Goal: Use online tool/utility: Utilize a website feature to perform a specific function

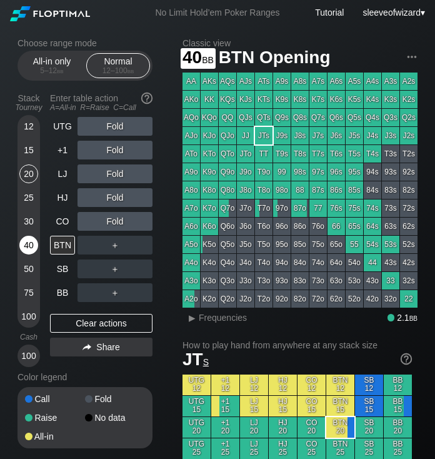
click at [27, 239] on div "40" at bounding box center [28, 245] width 19 height 19
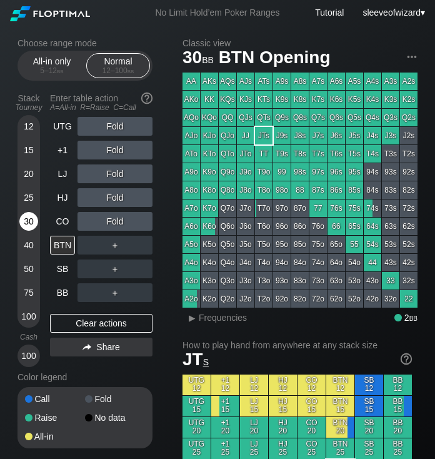
click at [35, 225] on div "30" at bounding box center [28, 221] width 19 height 19
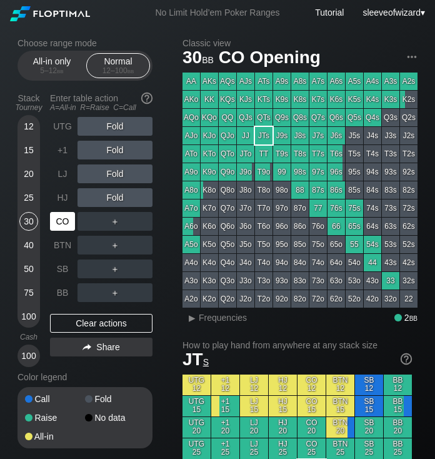
click at [62, 224] on div "CO" at bounding box center [62, 221] width 25 height 19
click at [27, 131] on div "12" at bounding box center [28, 126] width 19 height 19
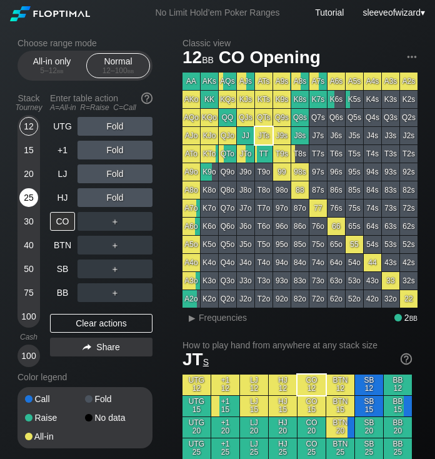
click at [26, 201] on div "25" at bounding box center [28, 197] width 19 height 19
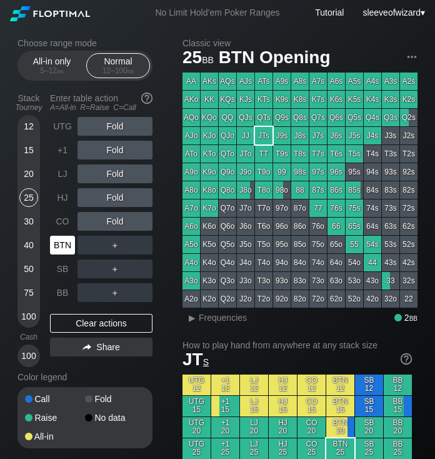
click at [55, 245] on div "BTN" at bounding box center [62, 245] width 25 height 19
click at [56, 241] on div "BTN" at bounding box center [62, 245] width 25 height 19
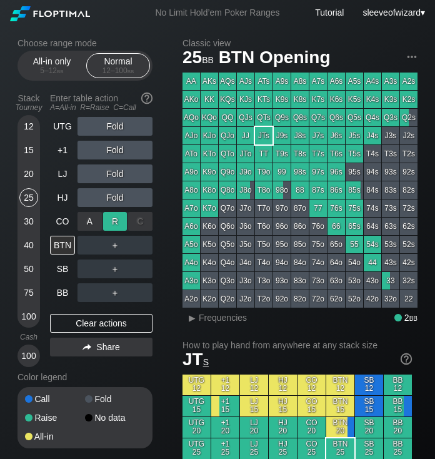
click at [109, 225] on div "R ✕" at bounding box center [115, 221] width 24 height 19
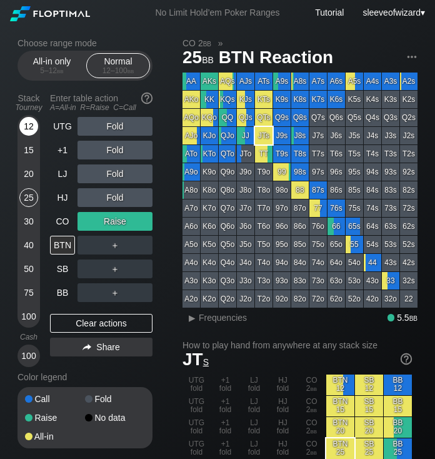
click at [31, 126] on div "12" at bounding box center [28, 126] width 19 height 19
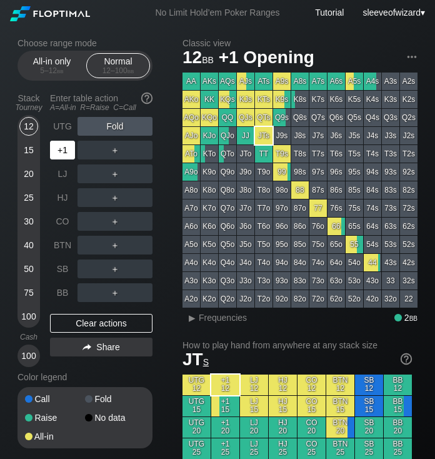
click at [62, 146] on div "+1" at bounding box center [62, 150] width 25 height 19
click at [21, 151] on div "15" at bounding box center [28, 150] width 19 height 19
click at [26, 131] on div "12" at bounding box center [28, 126] width 19 height 19
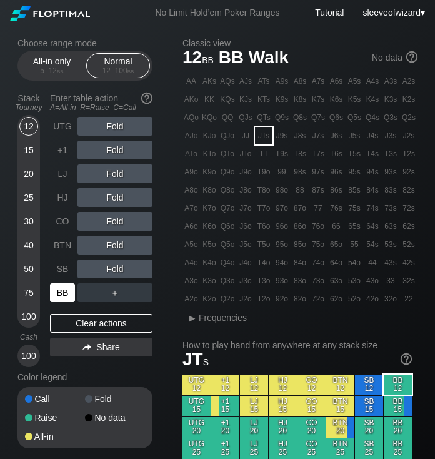
click at [66, 295] on div "BB" at bounding box center [62, 292] width 25 height 19
click at [31, 132] on div "12" at bounding box center [28, 126] width 19 height 19
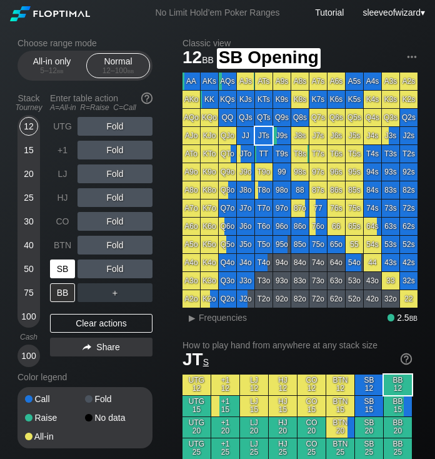
click at [69, 267] on div "SB" at bounding box center [62, 268] width 25 height 19
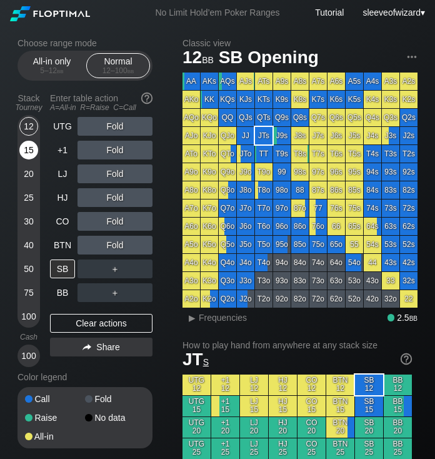
click at [30, 154] on div "15" at bounding box center [28, 150] width 19 height 19
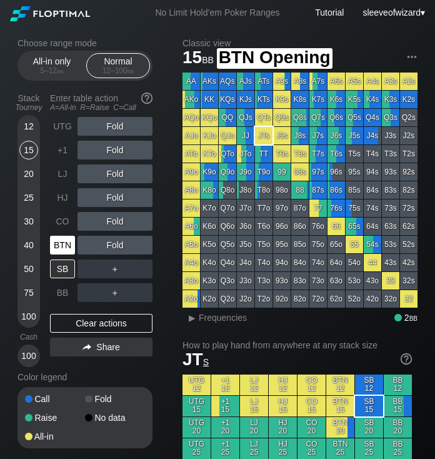
click at [66, 248] on div "BTN" at bounding box center [62, 245] width 25 height 19
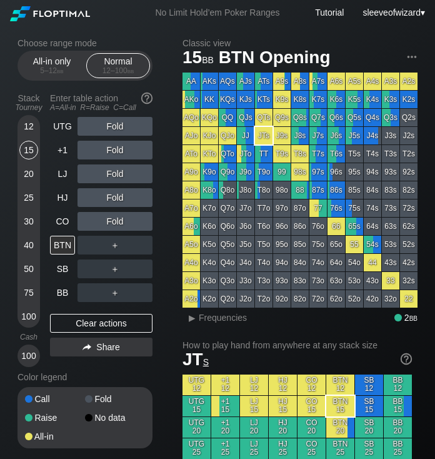
click at [26, 148] on div "15" at bounding box center [28, 150] width 19 height 19
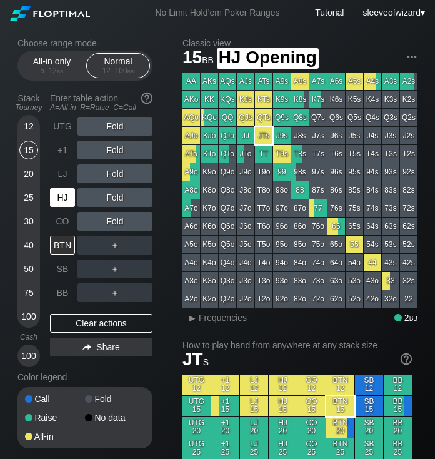
click at [61, 202] on div "HJ" at bounding box center [62, 197] width 25 height 19
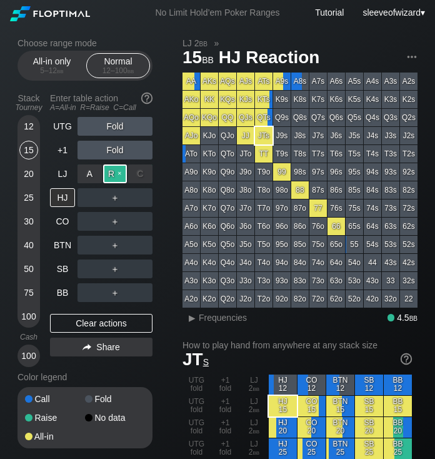
click at [117, 175] on div "R ✕" at bounding box center [115, 173] width 24 height 19
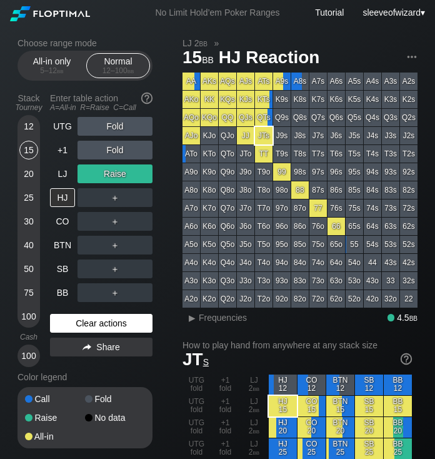
click at [124, 328] on div "Clear actions" at bounding box center [101, 323] width 102 height 19
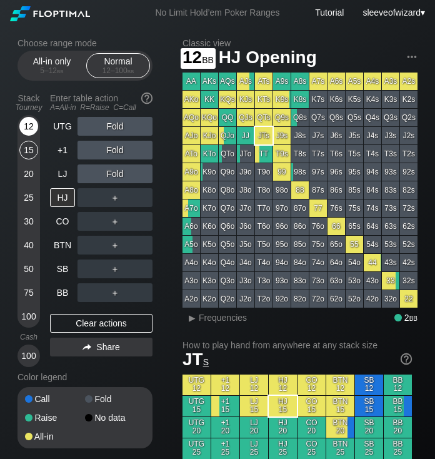
click at [31, 125] on div "12" at bounding box center [28, 126] width 19 height 19
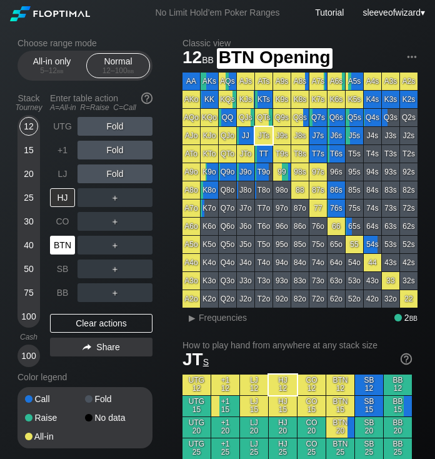
click at [62, 237] on div "BTN" at bounding box center [62, 245] width 25 height 19
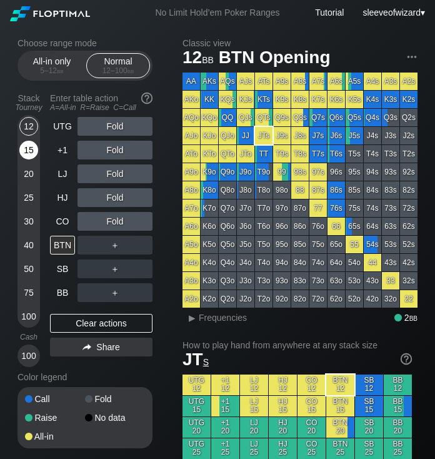
click at [36, 141] on div "15" at bounding box center [28, 153] width 19 height 24
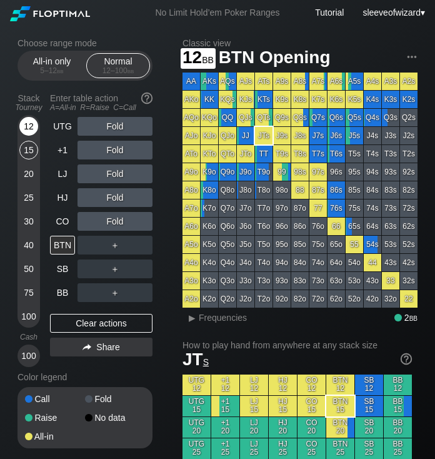
click at [31, 124] on div "12" at bounding box center [28, 126] width 19 height 19
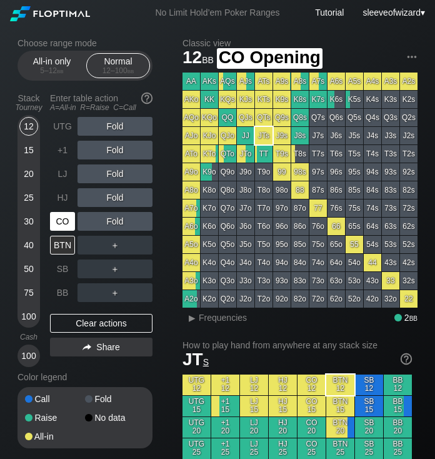
click at [61, 226] on div "CO" at bounding box center [62, 221] width 25 height 19
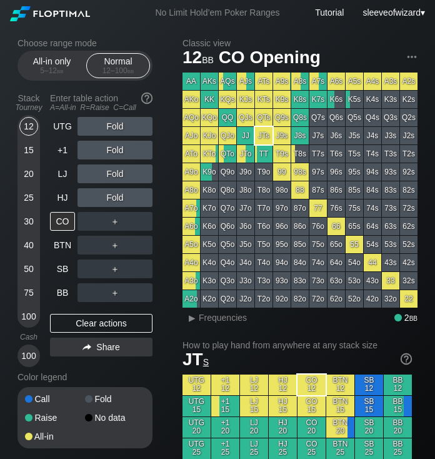
click at [39, 79] on div "All-in only 5 – 12 bb Normal 12 – 100 bb" at bounding box center [84, 66] width 135 height 30
click at [43, 58] on div "All-in only 5 – 12 bb" at bounding box center [51, 66] width 57 height 24
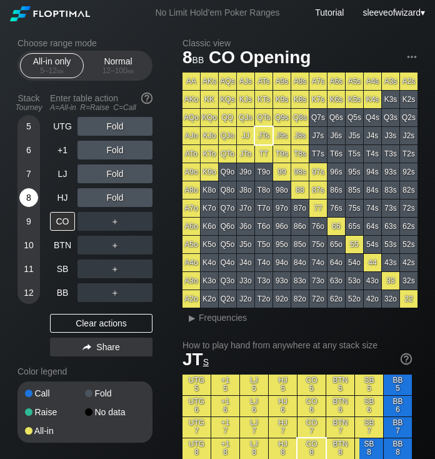
click at [29, 191] on div "8" at bounding box center [28, 197] width 19 height 19
click at [27, 200] on div "8" at bounding box center [28, 197] width 19 height 19
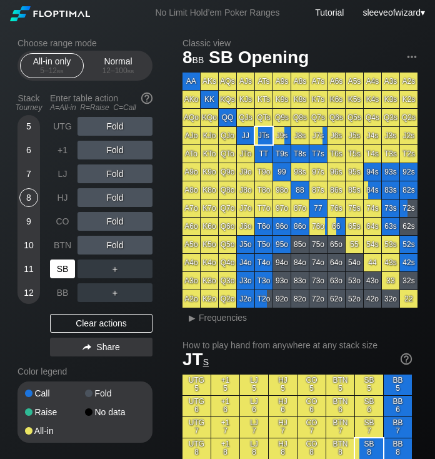
click at [61, 264] on div "SB" at bounding box center [62, 268] width 25 height 19
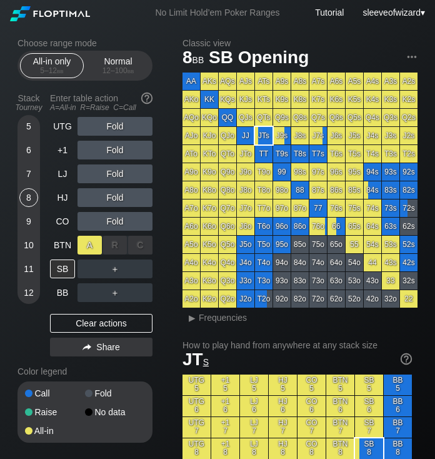
click at [93, 246] on div "A ✕" at bounding box center [89, 245] width 24 height 19
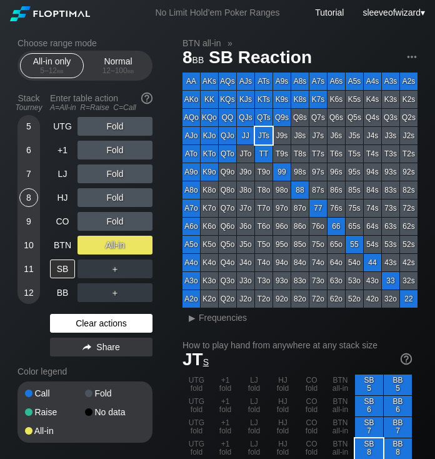
click at [103, 326] on div "Clear actions" at bounding box center [101, 323] width 102 height 19
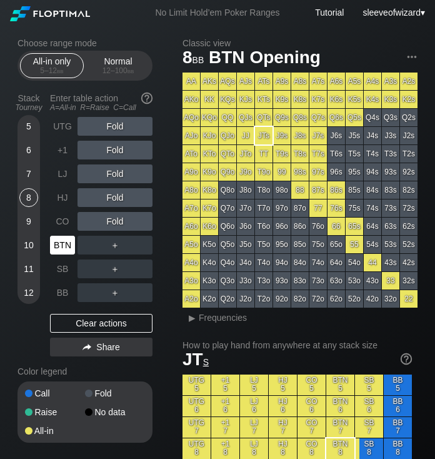
click at [67, 247] on div "BTN" at bounding box center [62, 245] width 25 height 19
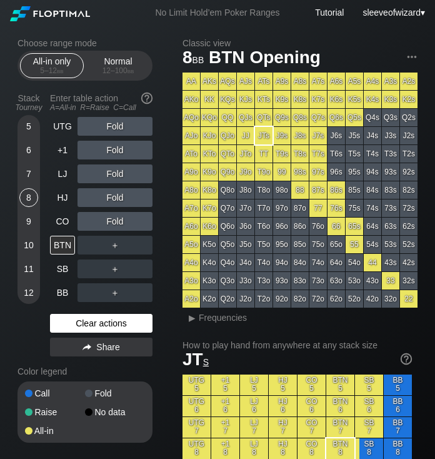
click at [101, 317] on div "Clear actions" at bounding box center [101, 323] width 102 height 19
click at [27, 174] on div "7" at bounding box center [28, 173] width 19 height 19
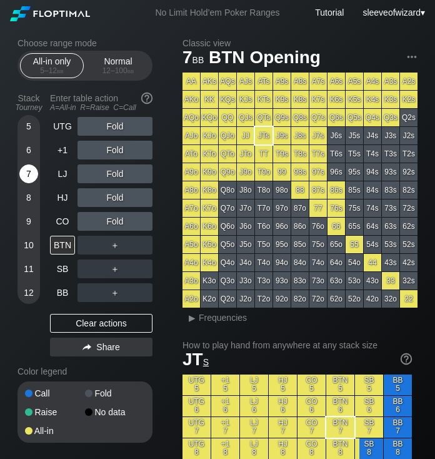
click at [27, 174] on div "7" at bounding box center [28, 173] width 19 height 19
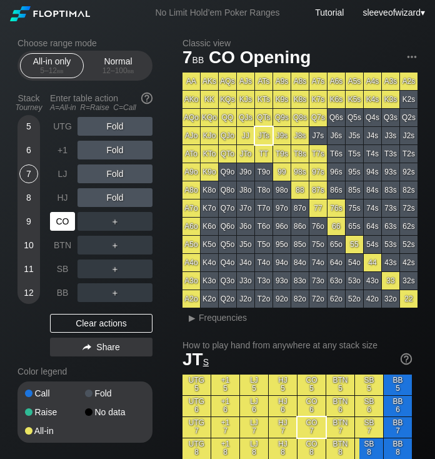
click at [56, 219] on div "CO" at bounding box center [62, 221] width 25 height 19
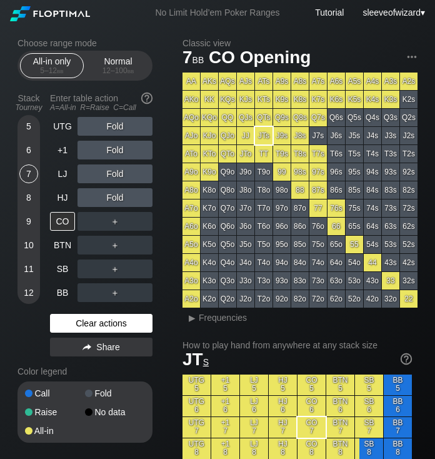
click at [123, 328] on div "Clear actions" at bounding box center [101, 323] width 102 height 19
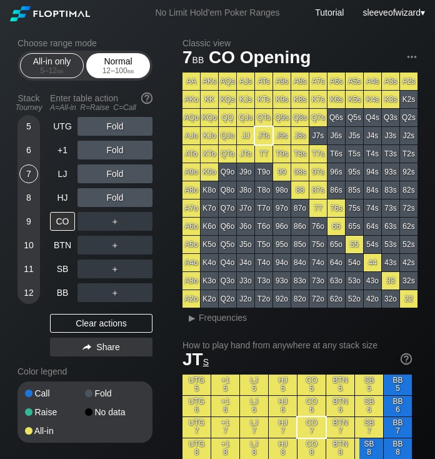
click at [110, 76] on div "Normal 12 – 100 bb" at bounding box center [117, 66] width 57 height 24
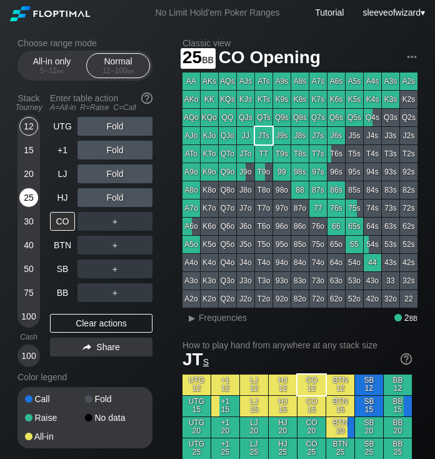
click at [26, 196] on div "25" at bounding box center [28, 197] width 19 height 19
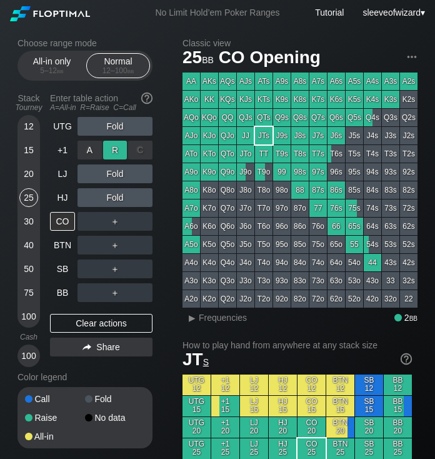
click at [109, 151] on div "R ✕" at bounding box center [115, 150] width 24 height 19
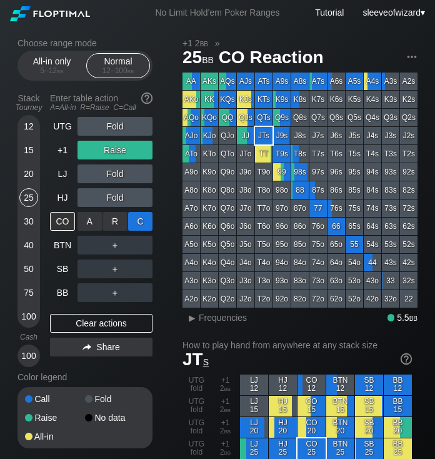
click at [136, 219] on div "C ✕" at bounding box center [140, 221] width 24 height 19
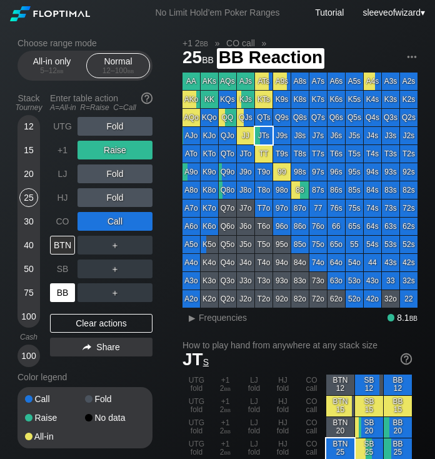
click at [61, 290] on div "BB" at bounding box center [62, 292] width 25 height 19
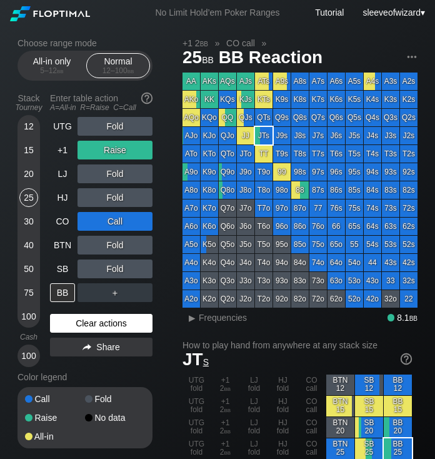
click at [95, 327] on div "Clear actions" at bounding box center [101, 323] width 102 height 19
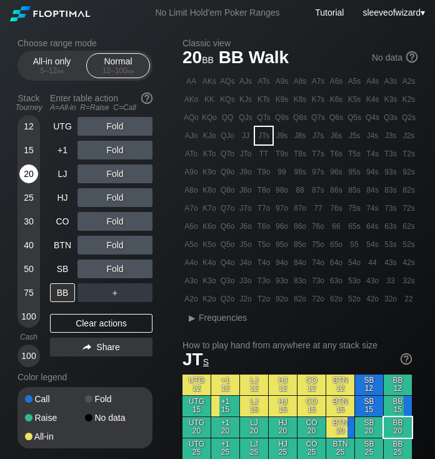
click at [26, 170] on div "20" at bounding box center [28, 173] width 19 height 19
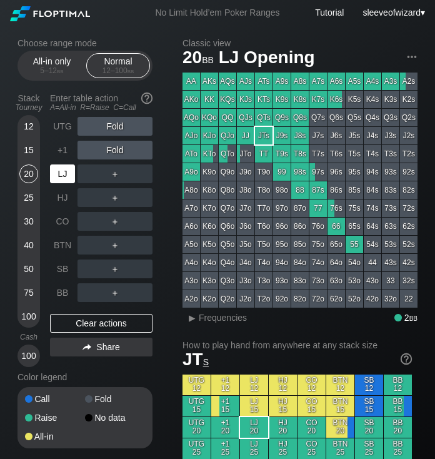
click at [66, 174] on div "LJ" at bounding box center [62, 173] width 25 height 19
click at [115, 177] on div "R ✕" at bounding box center [115, 173] width 24 height 19
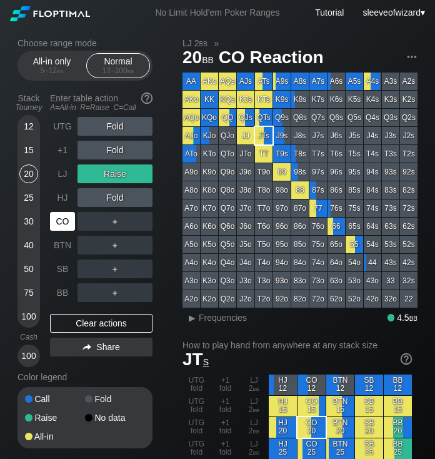
click at [62, 219] on div "CO" at bounding box center [62, 221] width 25 height 19
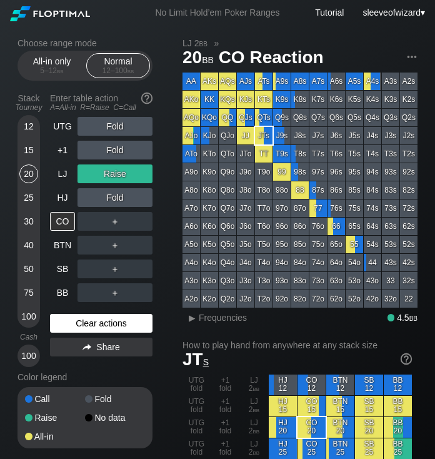
click at [100, 321] on div "Clear actions" at bounding box center [101, 323] width 102 height 19
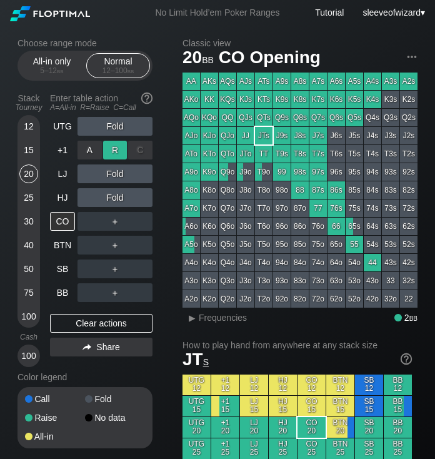
click at [112, 152] on div "R ✕" at bounding box center [115, 150] width 24 height 19
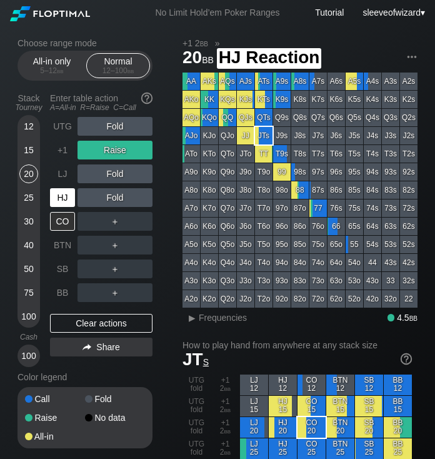
click at [67, 198] on div "HJ" at bounding box center [62, 197] width 25 height 19
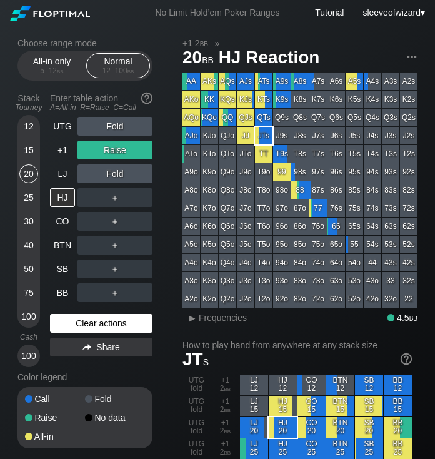
click at [87, 326] on div "Clear actions" at bounding box center [101, 323] width 102 height 19
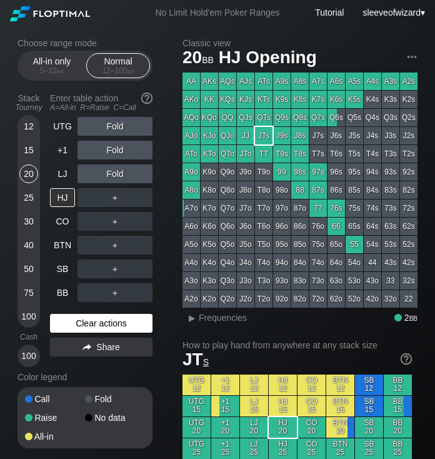
click at [87, 326] on div "Clear actions" at bounding box center [101, 323] width 102 height 19
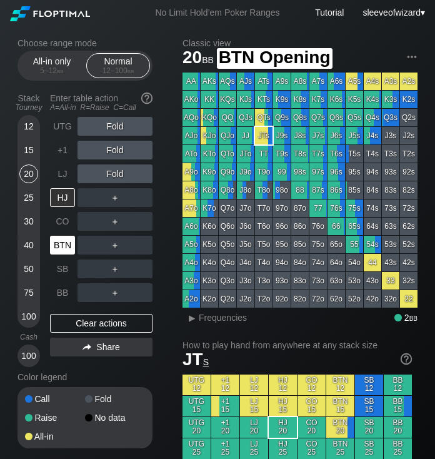
click at [60, 241] on div "BTN" at bounding box center [62, 245] width 25 height 19
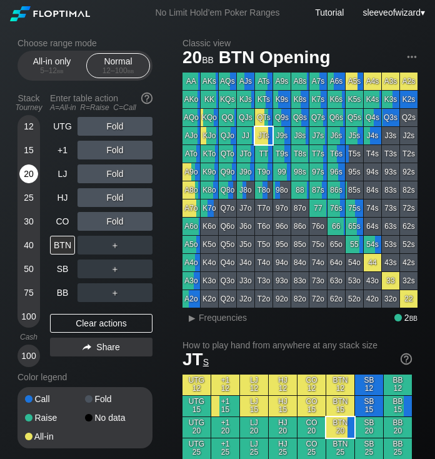
click at [29, 174] on div "20" at bounding box center [28, 173] width 19 height 19
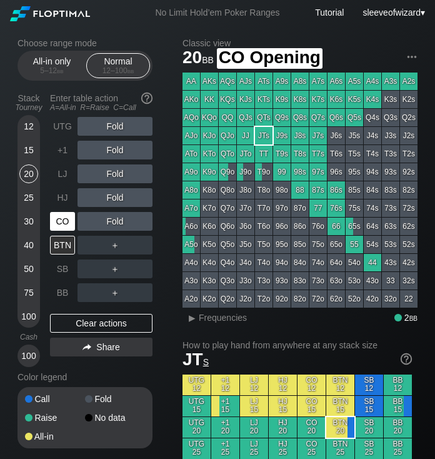
click at [56, 216] on div "CO" at bounding box center [62, 221] width 25 height 19
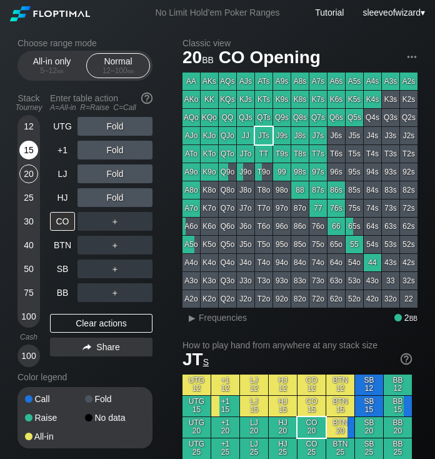
click at [24, 151] on div "15" at bounding box center [28, 150] width 19 height 19
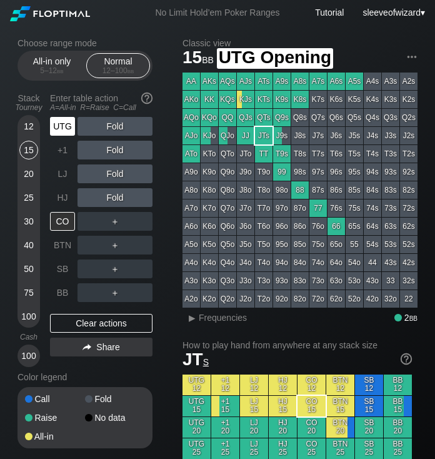
click at [57, 128] on div "UTG" at bounding box center [62, 126] width 25 height 19
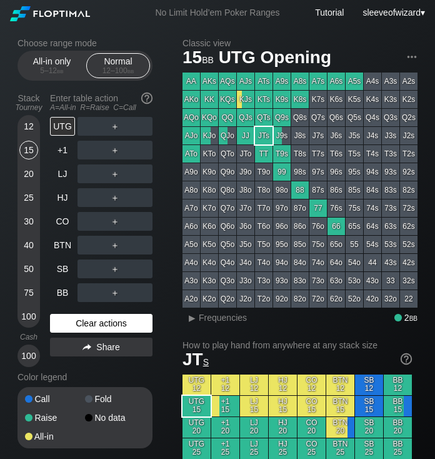
click at [127, 322] on div "Clear actions" at bounding box center [101, 323] width 102 height 19
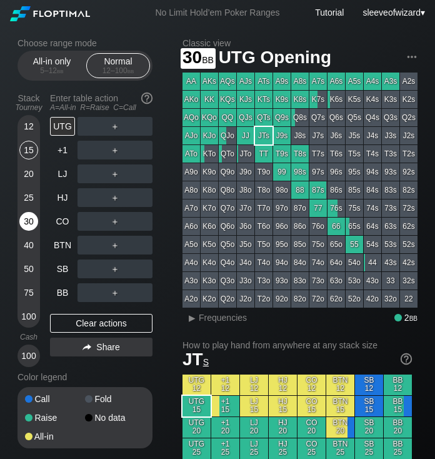
click at [26, 226] on div "30" at bounding box center [28, 221] width 19 height 19
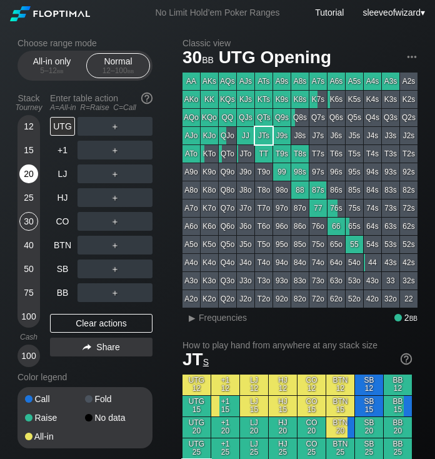
click at [28, 173] on div "20" at bounding box center [28, 173] width 19 height 19
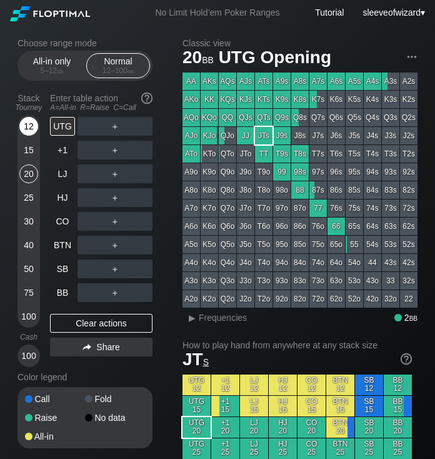
click at [27, 131] on div "12" at bounding box center [28, 126] width 19 height 19
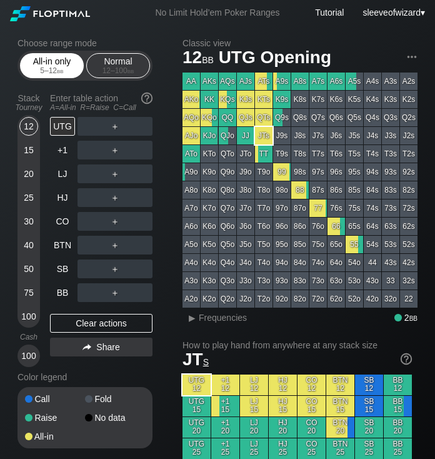
click at [48, 65] on div "All-in only 5 – 12 bb" at bounding box center [51, 66] width 57 height 24
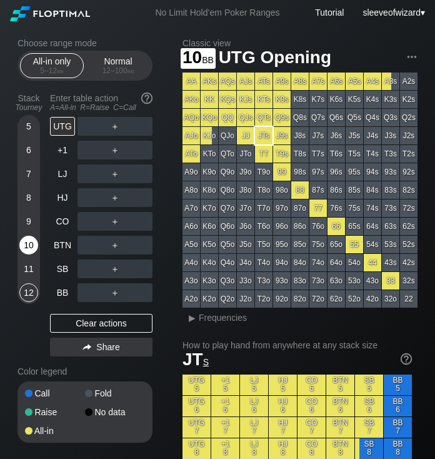
click at [22, 247] on div "10" at bounding box center [28, 245] width 19 height 19
click at [73, 196] on div "HJ" at bounding box center [62, 197] width 25 height 19
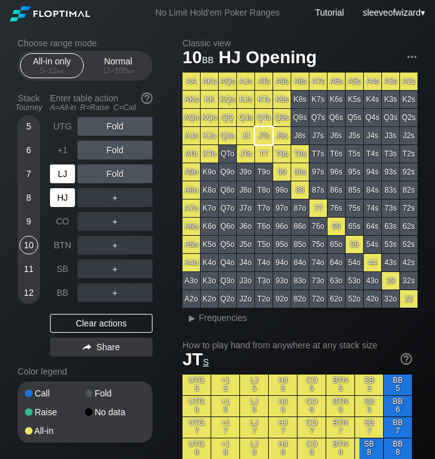
click at [67, 172] on div "LJ" at bounding box center [62, 173] width 25 height 19
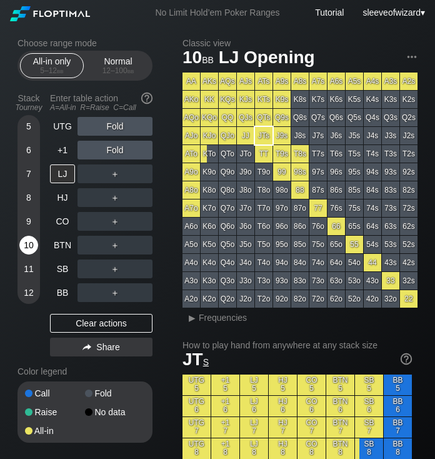
click at [28, 247] on div "10" at bounding box center [28, 245] width 19 height 19
click at [69, 166] on div "LJ" at bounding box center [62, 173] width 25 height 19
click at [24, 244] on div "10" at bounding box center [28, 245] width 19 height 19
click at [26, 242] on div "10" at bounding box center [28, 245] width 19 height 19
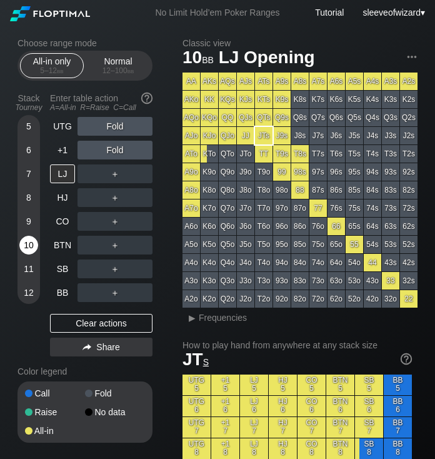
click at [26, 246] on div "10" at bounding box center [28, 245] width 19 height 19
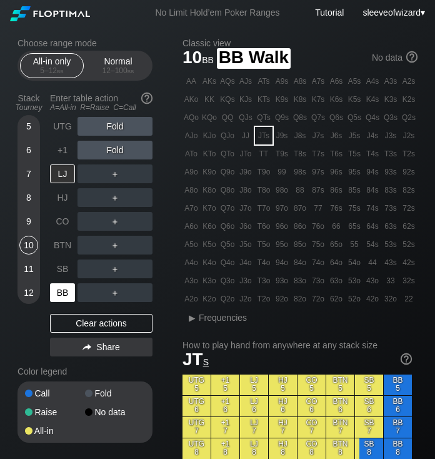
click at [66, 287] on div "BB" at bounding box center [62, 292] width 25 height 19
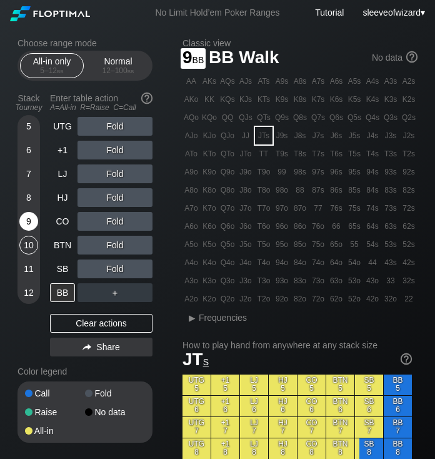
click at [34, 224] on div "9" at bounding box center [28, 221] width 19 height 19
click at [62, 271] on div "SB" at bounding box center [62, 268] width 25 height 19
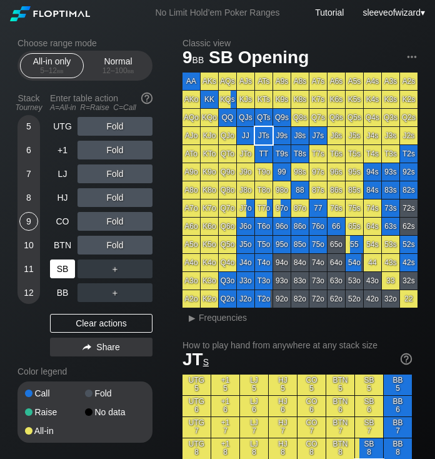
click at [62, 271] on div "SB" at bounding box center [62, 268] width 25 height 19
click at [31, 202] on div "8" at bounding box center [28, 197] width 19 height 19
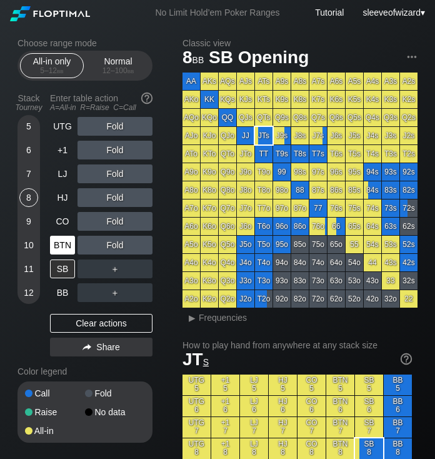
click at [66, 249] on div "BTN" at bounding box center [62, 245] width 25 height 19
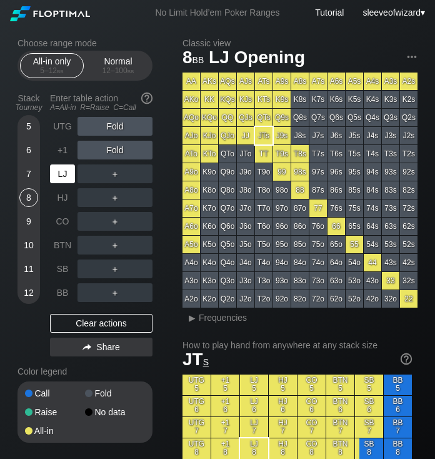
click at [61, 180] on div "LJ" at bounding box center [62, 173] width 25 height 19
click at [59, 144] on div "+1" at bounding box center [62, 150] width 25 height 19
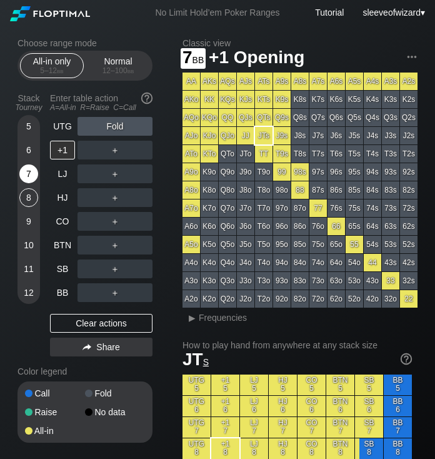
click at [33, 173] on div "7" at bounding box center [28, 173] width 19 height 19
click at [32, 127] on div "5" at bounding box center [28, 126] width 19 height 19
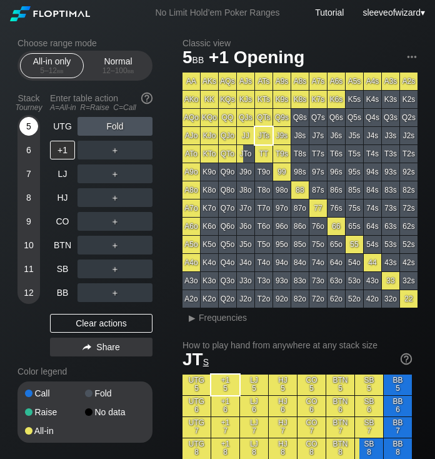
click at [32, 127] on div "5" at bounding box center [28, 126] width 19 height 19
click at [33, 127] on div "5" at bounding box center [28, 126] width 19 height 19
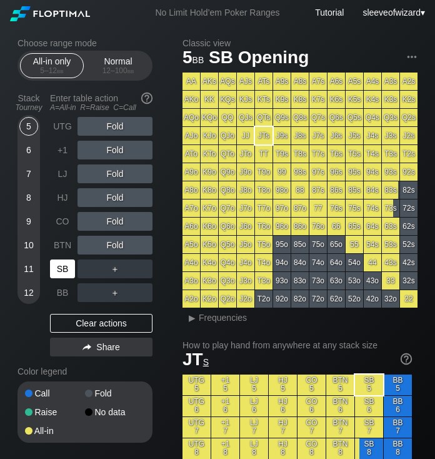
click at [65, 266] on div "SB" at bounding box center [62, 268] width 25 height 19
click at [24, 126] on div "5" at bounding box center [28, 126] width 19 height 19
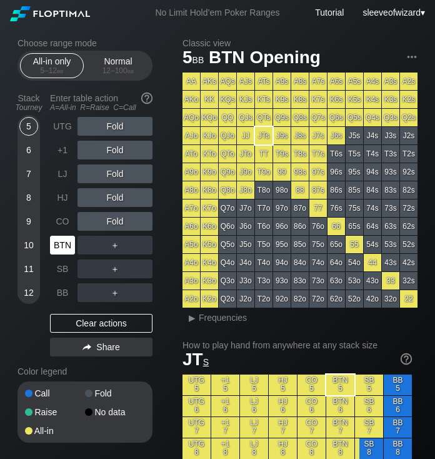
click at [69, 249] on div "BTN" at bounding box center [62, 245] width 25 height 19
click at [29, 131] on div "5" at bounding box center [28, 126] width 19 height 19
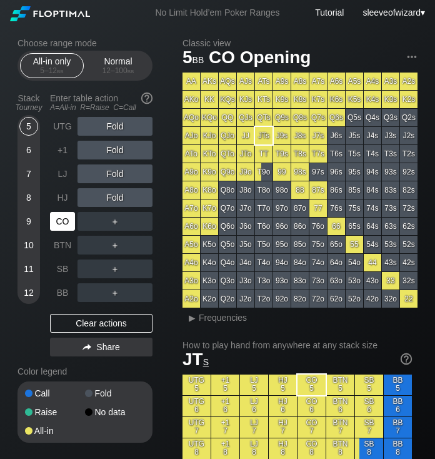
click at [60, 220] on div "CO" at bounding box center [62, 221] width 25 height 19
click at [27, 267] on div "11" at bounding box center [28, 268] width 19 height 19
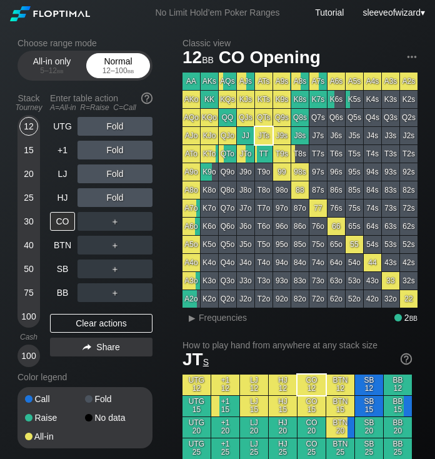
click at [112, 72] on div "12 – 100 bb" at bounding box center [118, 70] width 52 height 9
click at [26, 131] on div "12" at bounding box center [28, 126] width 19 height 19
click at [21, 129] on div "12" at bounding box center [28, 126] width 19 height 19
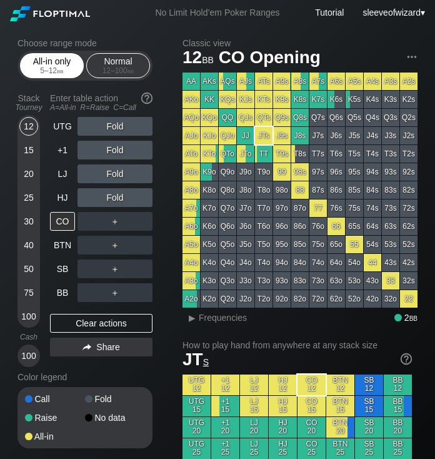
click at [62, 72] on span "bb" at bounding box center [60, 70] width 7 height 9
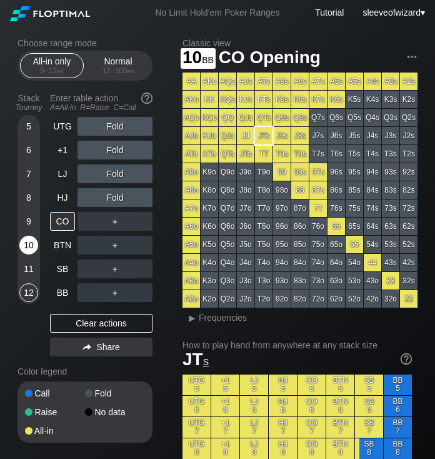
click at [29, 248] on div "10" at bounding box center [28, 245] width 19 height 19
click at [21, 247] on div "10" at bounding box center [28, 245] width 19 height 19
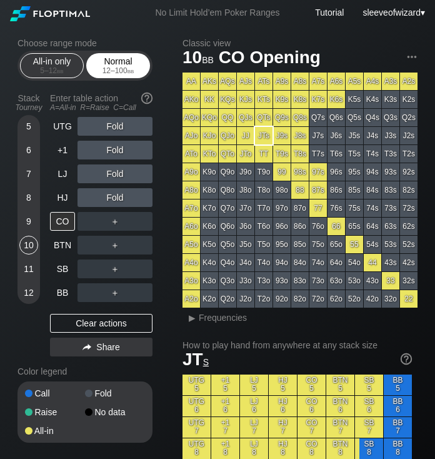
click at [117, 64] on div "Normal 12 – 100 bb" at bounding box center [117, 66] width 57 height 24
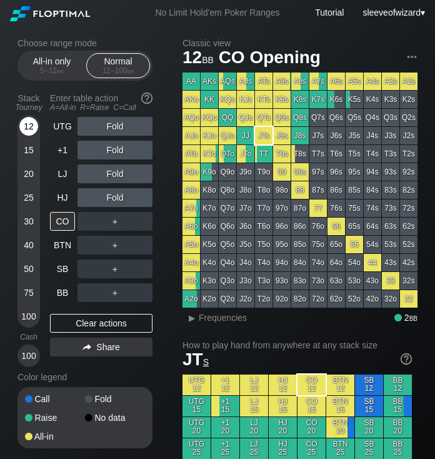
click at [27, 130] on div "12" at bounding box center [28, 126] width 19 height 19
click at [55, 61] on div "All-in only 5 – 12 bb" at bounding box center [51, 66] width 57 height 24
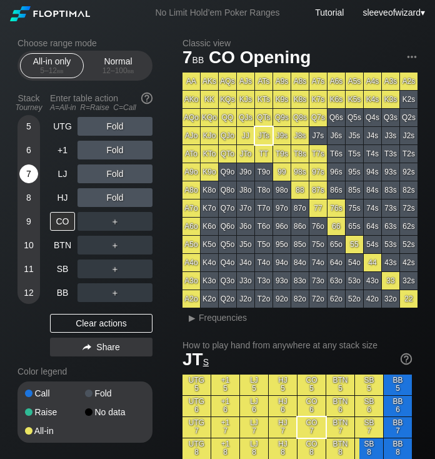
click at [27, 176] on div "7" at bounding box center [28, 173] width 19 height 19
click at [25, 173] on div "7" at bounding box center [28, 173] width 19 height 19
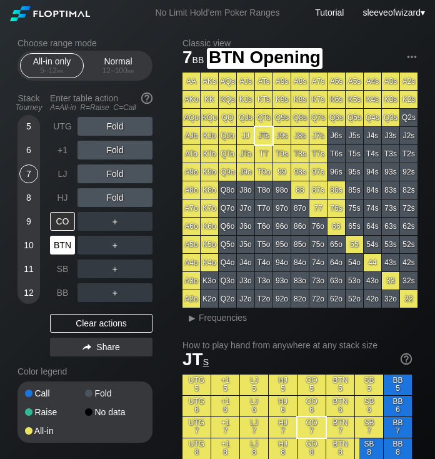
click at [56, 244] on div "BTN" at bounding box center [62, 245] width 25 height 19
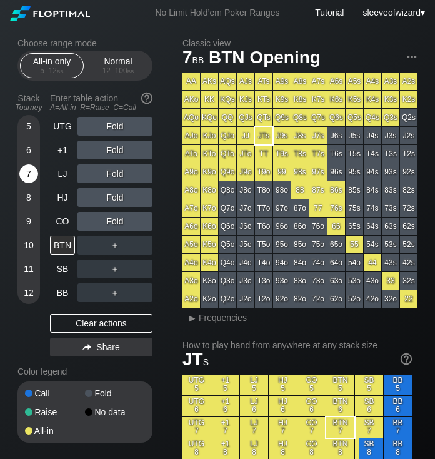
click at [28, 177] on div "7" at bounding box center [28, 173] width 19 height 19
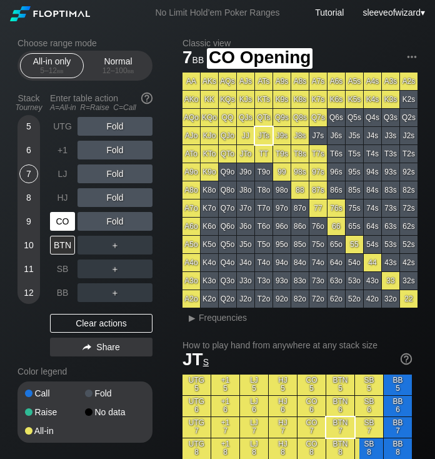
click at [61, 222] on div "CO" at bounding box center [62, 221] width 25 height 19
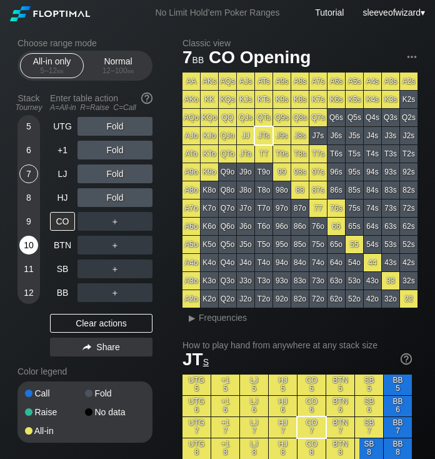
click at [31, 251] on div "10" at bounding box center [28, 245] width 19 height 19
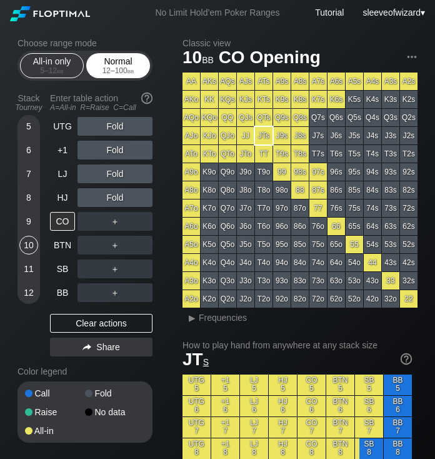
click at [113, 63] on div "Normal 12 – 100 bb" at bounding box center [117, 66] width 57 height 24
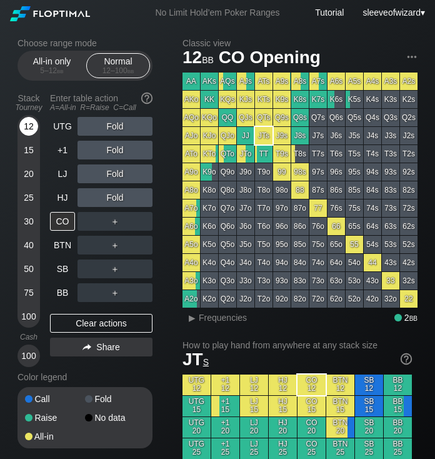
click at [29, 126] on div "12" at bounding box center [28, 126] width 19 height 19
click at [27, 197] on div "25" at bounding box center [28, 197] width 19 height 19
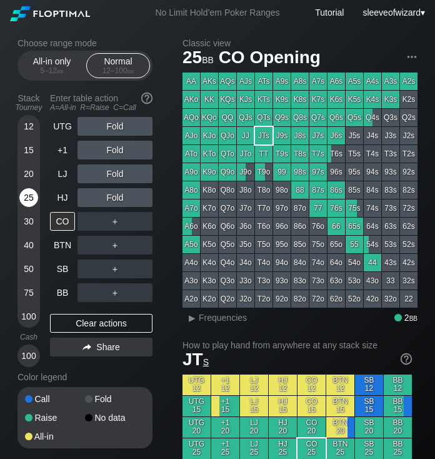
click at [27, 197] on div "25" at bounding box center [28, 197] width 19 height 19
click at [59, 191] on div "HJ" at bounding box center [62, 197] width 25 height 19
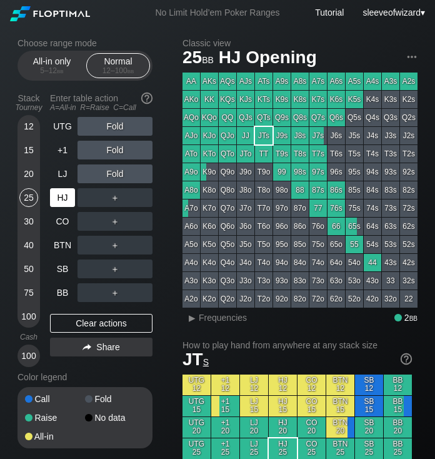
click at [59, 191] on div "HJ" at bounding box center [62, 197] width 25 height 19
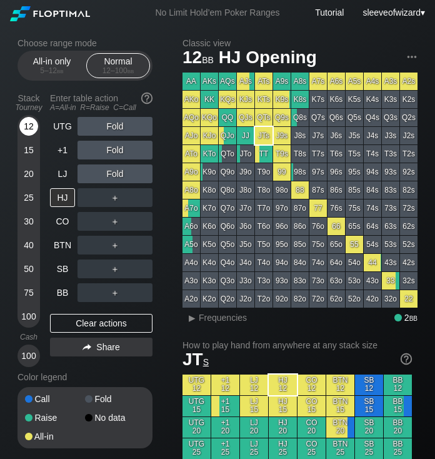
click at [24, 131] on div "12" at bounding box center [28, 126] width 19 height 19
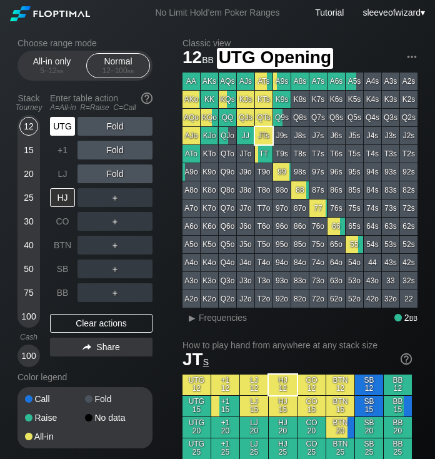
click at [60, 126] on div "UTG" at bounding box center [62, 126] width 25 height 19
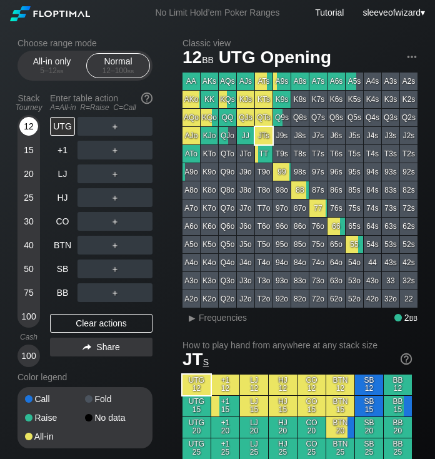
click at [25, 122] on div "12" at bounding box center [28, 126] width 19 height 19
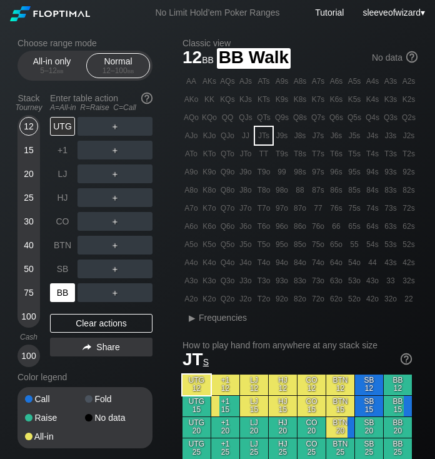
click at [62, 287] on div "BB" at bounding box center [62, 292] width 25 height 19
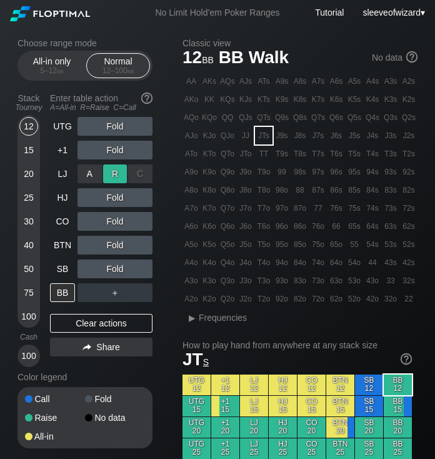
click at [109, 175] on div "R ✕" at bounding box center [115, 173] width 24 height 19
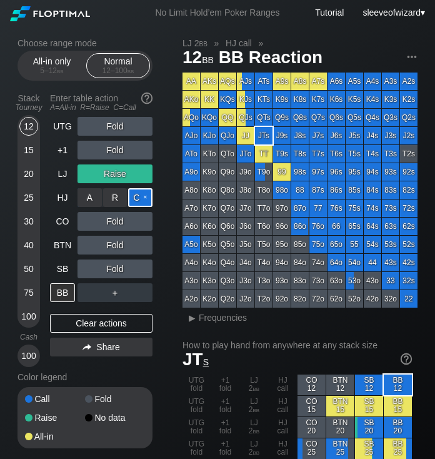
click at [135, 195] on div "C ✕" at bounding box center [140, 197] width 24 height 19
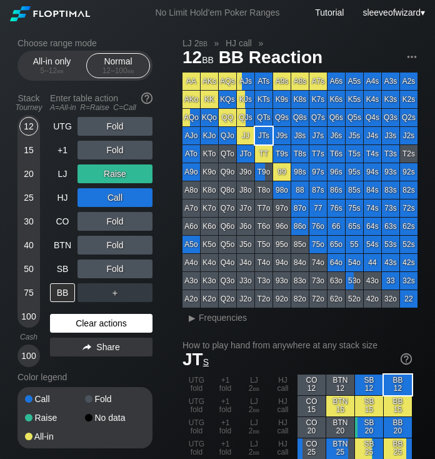
click at [107, 316] on div "Clear actions" at bounding box center [101, 323] width 102 height 19
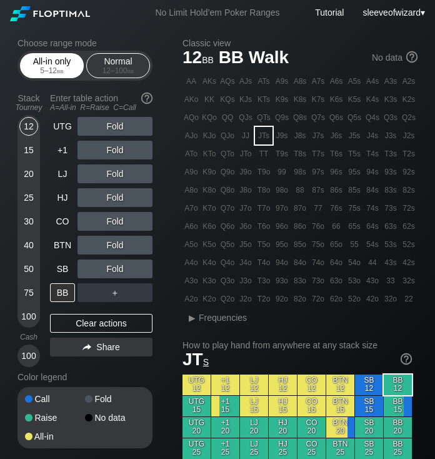
click at [49, 66] on div "All-in only 5 – 12 bb" at bounding box center [51, 66] width 57 height 24
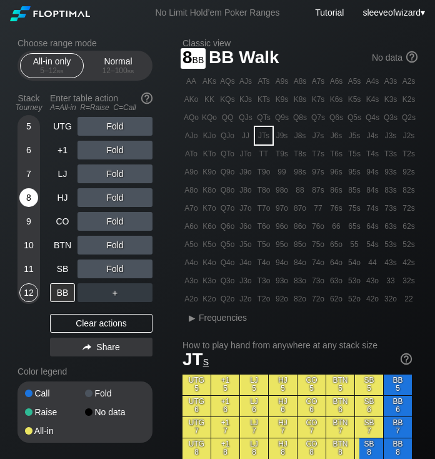
click at [27, 200] on div "8" at bounding box center [28, 197] width 19 height 19
click at [64, 309] on div "UTG Fold +1 Fold LJ Fold HJ Fold CO Fold BTN Fold SB Fold BB ＋ Clear actions Sh…" at bounding box center [101, 239] width 102 height 244
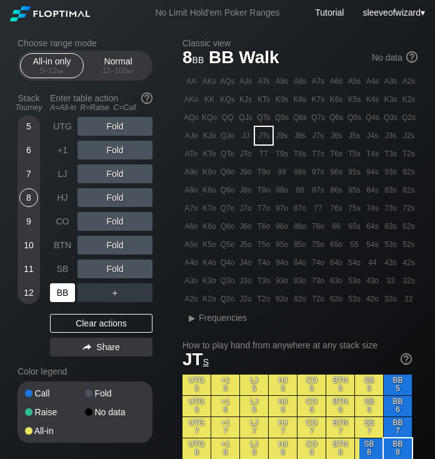
click at [59, 289] on div "BB" at bounding box center [62, 292] width 25 height 19
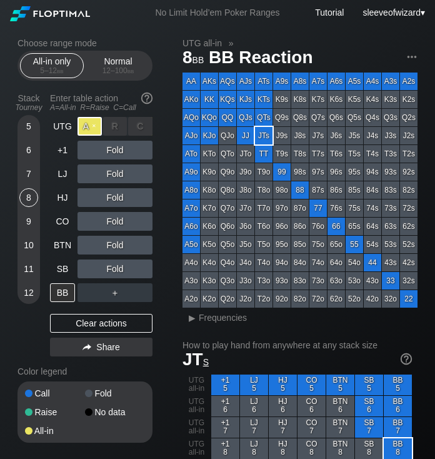
click at [88, 126] on div "A ✕" at bounding box center [89, 126] width 24 height 19
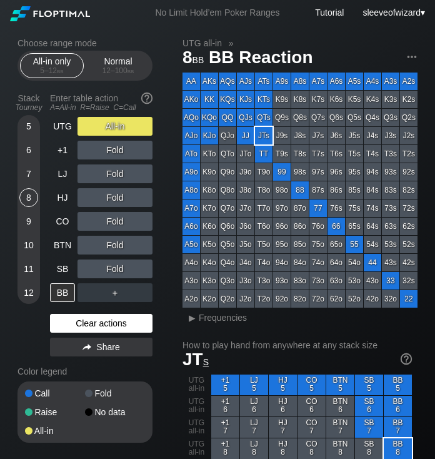
click at [131, 322] on div "Clear actions" at bounding box center [101, 323] width 102 height 19
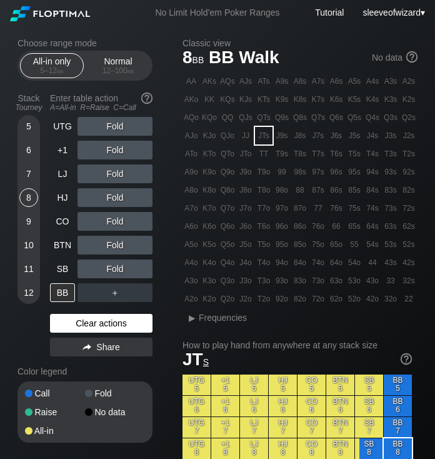
click at [131, 322] on div "Clear actions" at bounding box center [101, 323] width 102 height 19
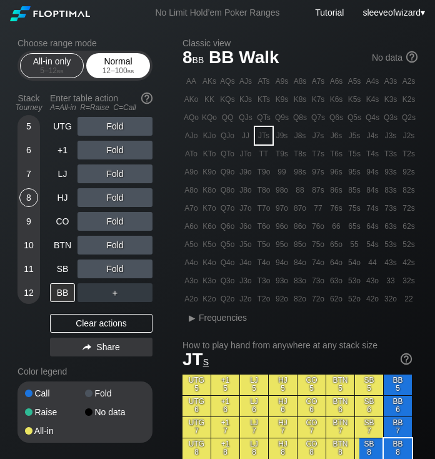
click at [104, 71] on div "12 – 100 bb" at bounding box center [118, 70] width 52 height 9
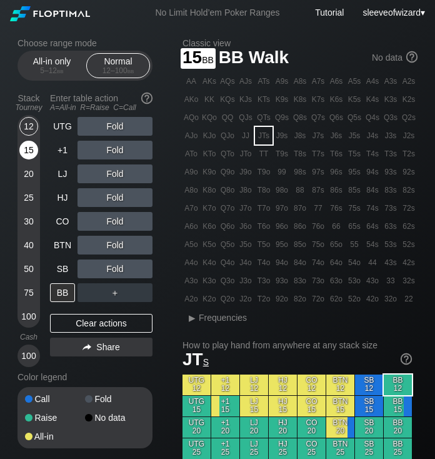
click at [29, 146] on div "15" at bounding box center [28, 150] width 19 height 19
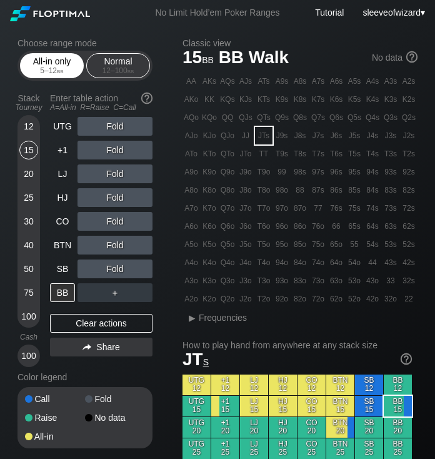
click at [47, 66] on div "All-in only 5 – 12 bb" at bounding box center [51, 66] width 57 height 24
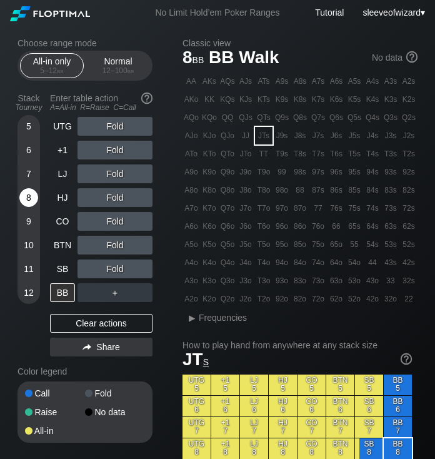
click at [29, 194] on div "8" at bounding box center [28, 197] width 19 height 19
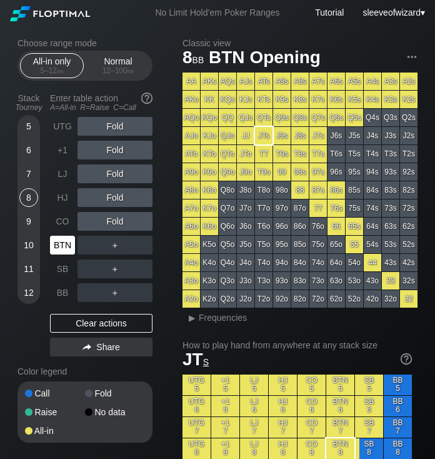
click at [56, 238] on div "BTN" at bounding box center [62, 245] width 25 height 19
click at [26, 202] on div "8" at bounding box center [28, 197] width 19 height 19
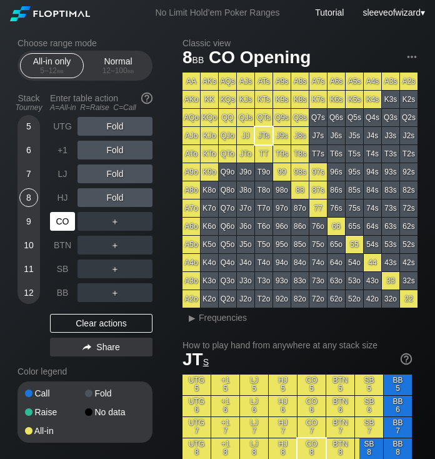
click at [59, 226] on div "CO" at bounding box center [62, 221] width 25 height 19
click at [72, 217] on div "CO" at bounding box center [62, 221] width 25 height 19
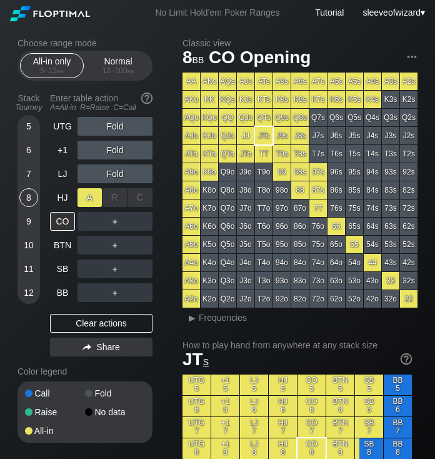
click at [91, 202] on div "A ✕" at bounding box center [89, 197] width 24 height 19
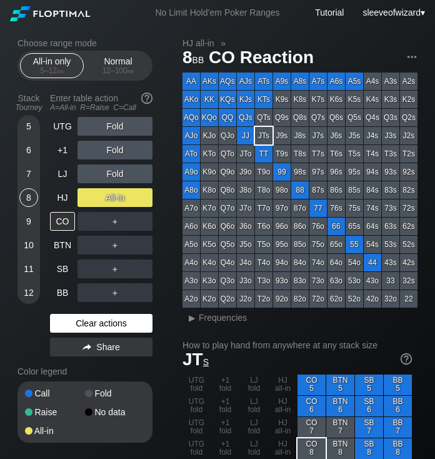
click at [112, 322] on div "Clear actions" at bounding box center [101, 323] width 102 height 19
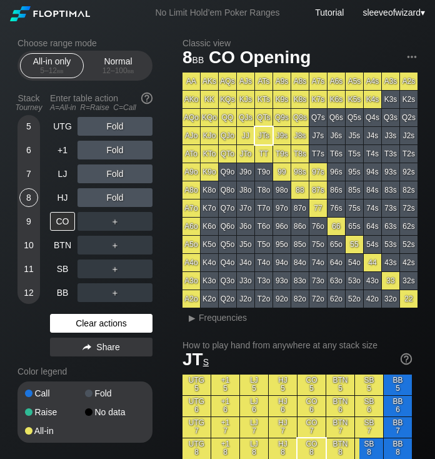
click at [112, 322] on div "Clear actions" at bounding box center [101, 323] width 102 height 19
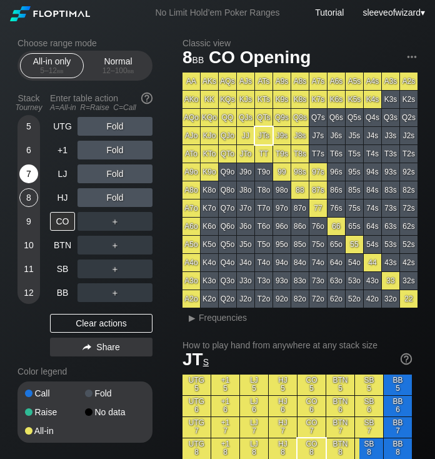
click at [29, 172] on div "7" at bounding box center [28, 173] width 19 height 19
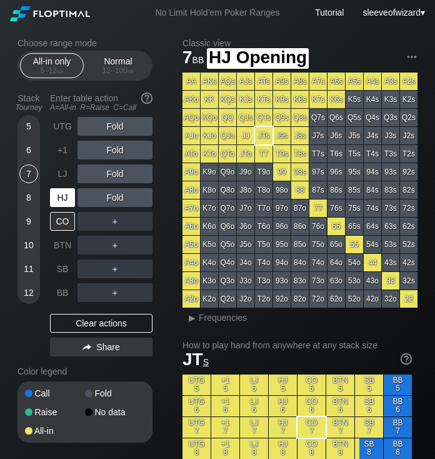
click at [64, 195] on div "HJ" at bounding box center [62, 197] width 25 height 19
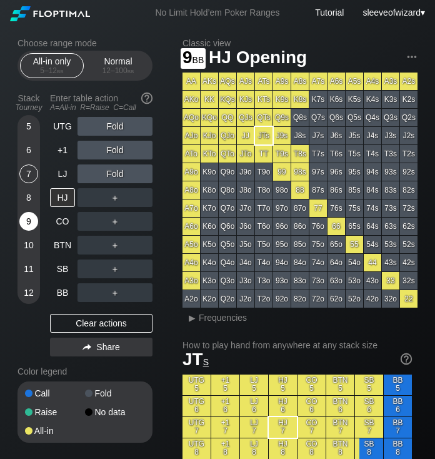
click at [27, 216] on div "9" at bounding box center [28, 221] width 19 height 19
click at [67, 102] on div "Enter table action A=All-in R=Raise C=Call" at bounding box center [101, 102] width 102 height 29
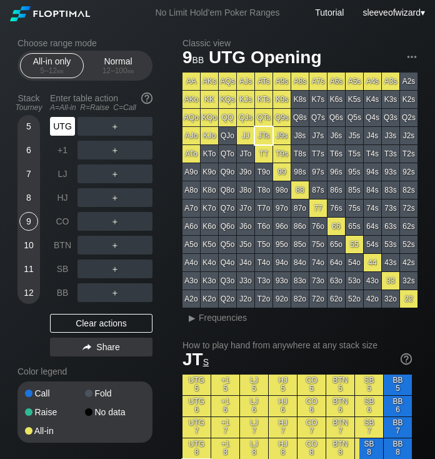
click at [67, 117] on div "UTG" at bounding box center [62, 126] width 25 height 19
click at [64, 128] on div "UTG" at bounding box center [62, 126] width 25 height 19
click at [29, 173] on div "7" at bounding box center [28, 173] width 19 height 19
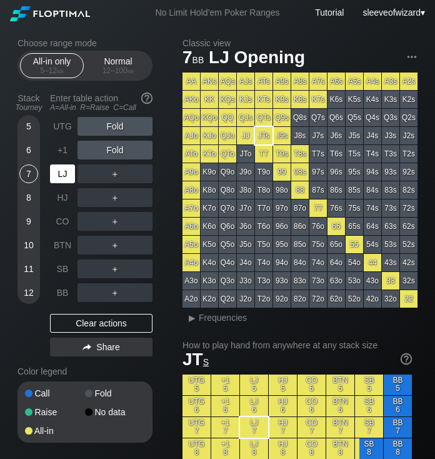
click at [66, 174] on div "LJ" at bounding box center [62, 173] width 25 height 19
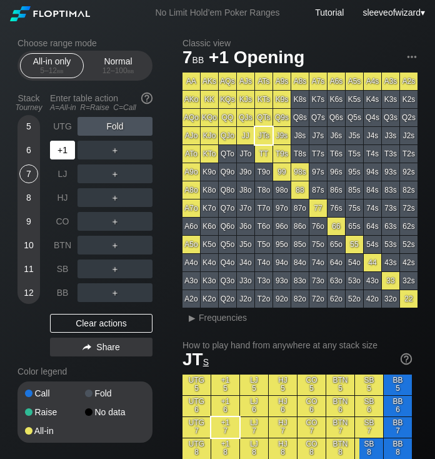
click at [60, 151] on div "+1" at bounding box center [62, 150] width 25 height 19
click at [26, 171] on div "7" at bounding box center [28, 173] width 19 height 19
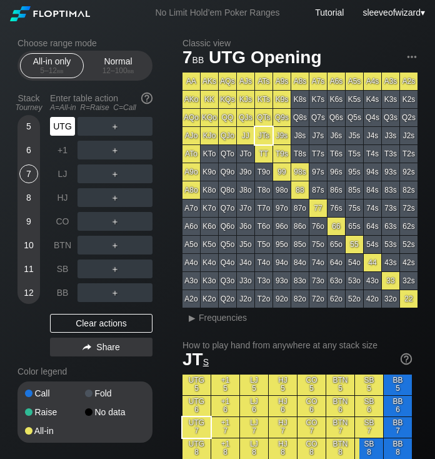
click at [56, 123] on div "UTG" at bounding box center [62, 126] width 25 height 19
click at [29, 171] on div "7" at bounding box center [28, 173] width 19 height 19
click at [60, 124] on div "UTG" at bounding box center [62, 126] width 25 height 19
click at [32, 194] on div "8" at bounding box center [28, 197] width 19 height 19
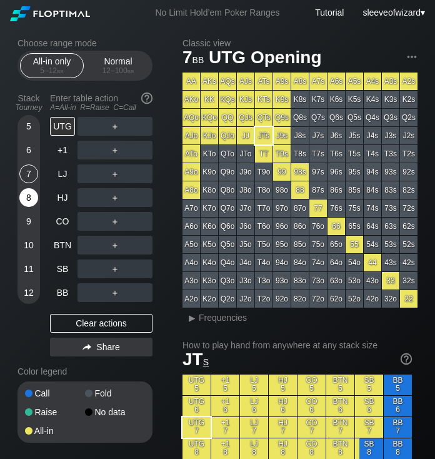
click at [32, 194] on div "8" at bounding box center [28, 197] width 19 height 19
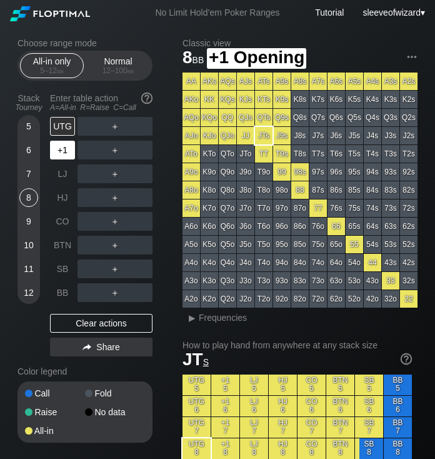
click at [64, 154] on div "+1" at bounding box center [62, 150] width 25 height 19
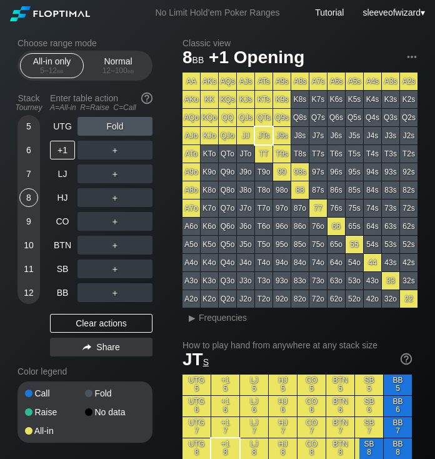
click at [22, 202] on div "8" at bounding box center [28, 197] width 19 height 19
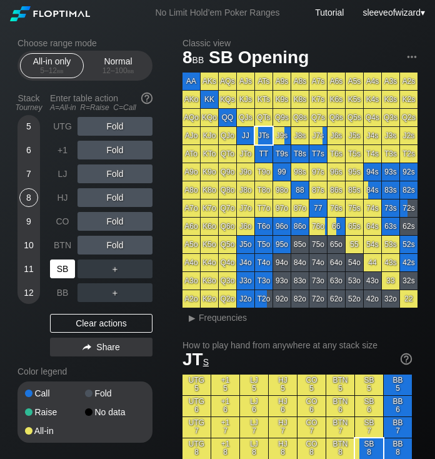
click at [62, 271] on div "SB" at bounding box center [62, 268] width 25 height 19
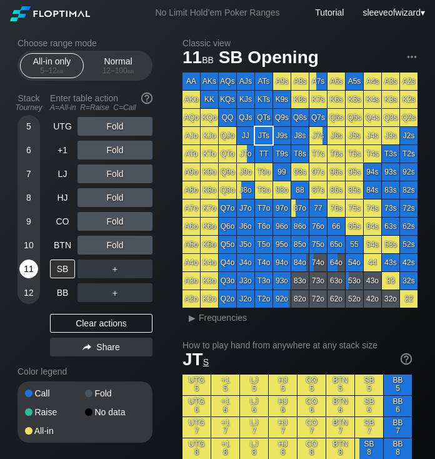
click at [29, 262] on div "11" at bounding box center [28, 268] width 19 height 19
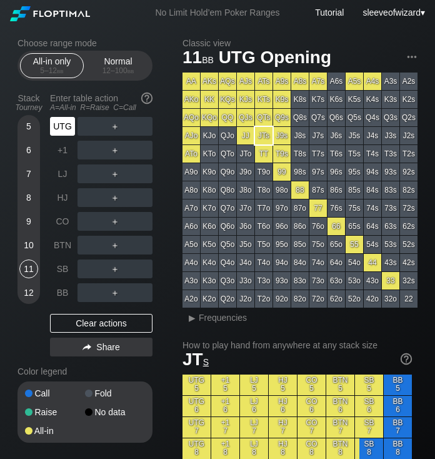
click at [61, 122] on div "UTG" at bounding box center [62, 126] width 25 height 19
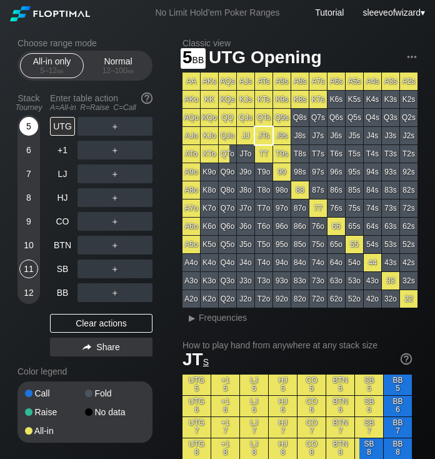
click at [30, 119] on div "5" at bounding box center [28, 126] width 19 height 19
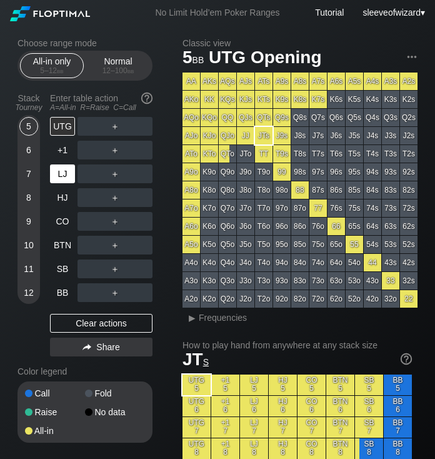
click at [59, 167] on div "LJ" at bounding box center [62, 173] width 25 height 19
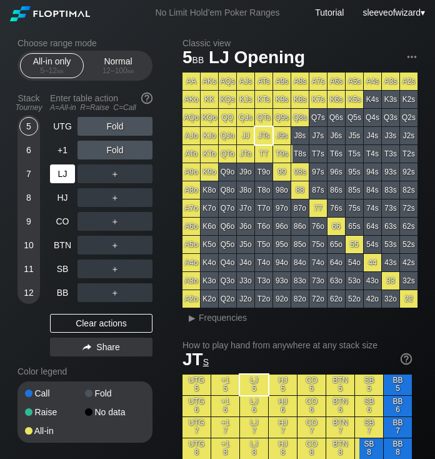
click at [59, 167] on div "LJ" at bounding box center [62, 173] width 25 height 19
click at [105, 70] on div "12 – 100 bb" at bounding box center [118, 70] width 52 height 9
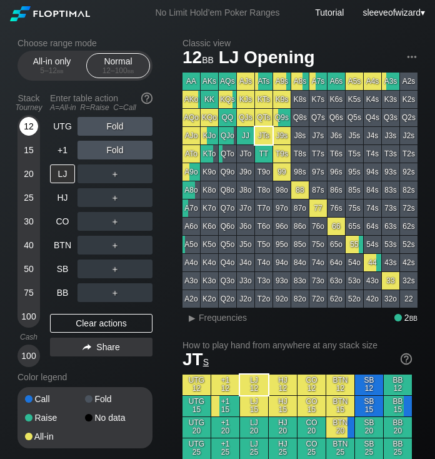
click at [24, 121] on div "12" at bounding box center [28, 126] width 19 height 19
click at [57, 171] on div "LJ" at bounding box center [62, 173] width 25 height 19
click at [59, 76] on div "All-in only 5 – 12 bb" at bounding box center [51, 66] width 57 height 24
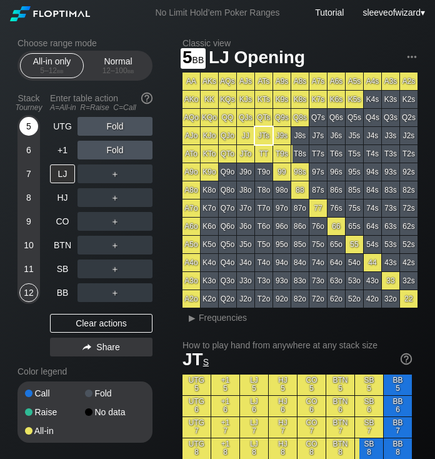
click at [25, 132] on div "5" at bounding box center [28, 126] width 19 height 19
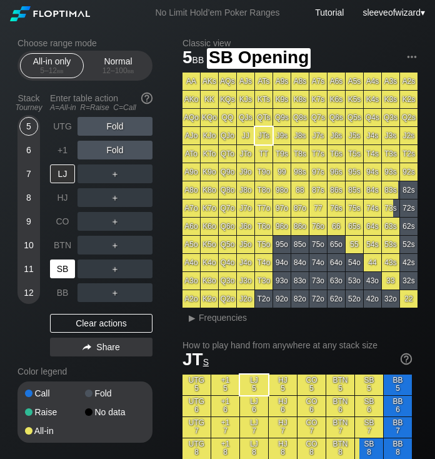
click at [56, 274] on div "SB" at bounding box center [62, 268] width 25 height 19
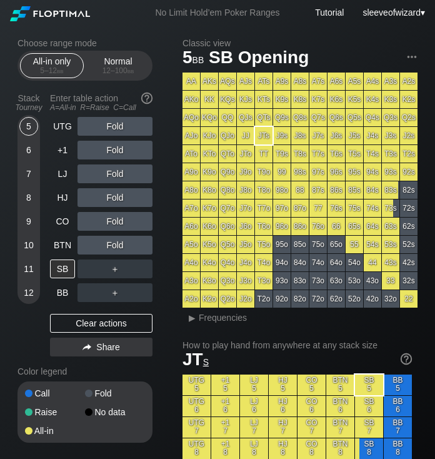
click at [101, 78] on div "All-in only 5 – 12 bb Normal 12 – 100 bb" at bounding box center [84, 66] width 135 height 30
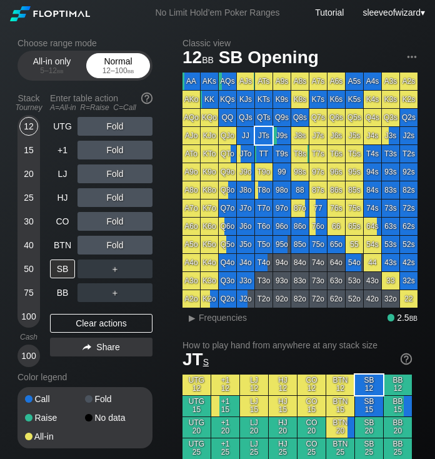
click at [107, 66] on div "12 – 100 bb" at bounding box center [118, 70] width 52 height 9
click at [36, 128] on div "12" at bounding box center [28, 126] width 19 height 19
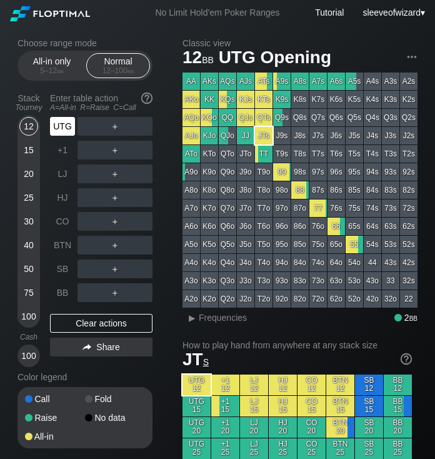
click at [59, 124] on div "UTG" at bounding box center [62, 126] width 25 height 19
click at [30, 200] on div "25" at bounding box center [28, 197] width 19 height 19
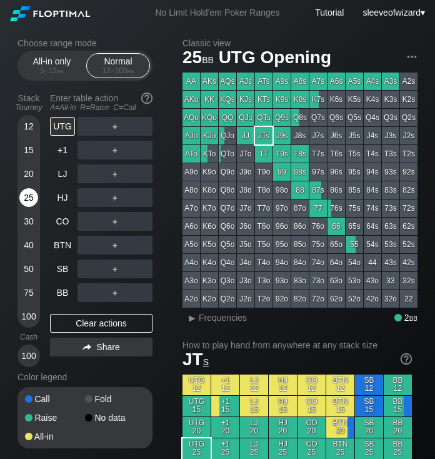
click at [30, 200] on div "25" at bounding box center [28, 197] width 19 height 19
click at [63, 134] on div "UTG" at bounding box center [62, 126] width 25 height 19
click at [28, 125] on div "12" at bounding box center [28, 126] width 19 height 19
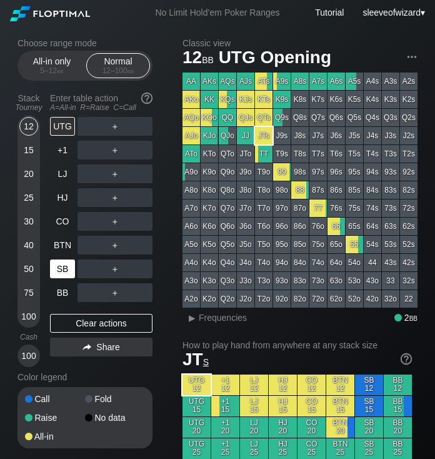
click at [62, 267] on div "SB" at bounding box center [62, 268] width 25 height 19
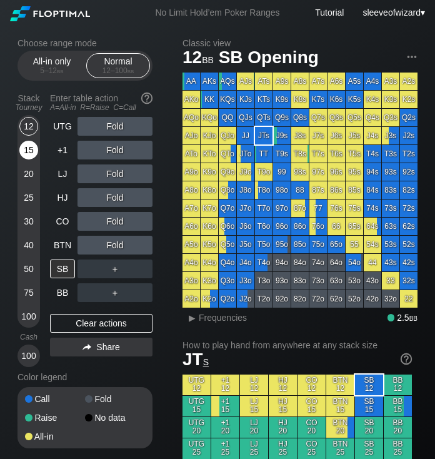
click at [27, 157] on div "15" at bounding box center [28, 150] width 19 height 19
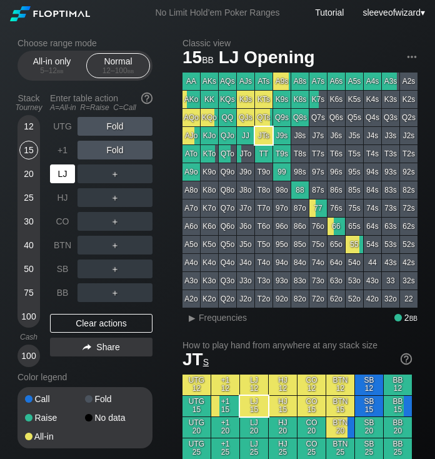
click at [59, 174] on div "LJ" at bounding box center [62, 173] width 25 height 19
click at [64, 177] on div "LJ" at bounding box center [62, 173] width 25 height 19
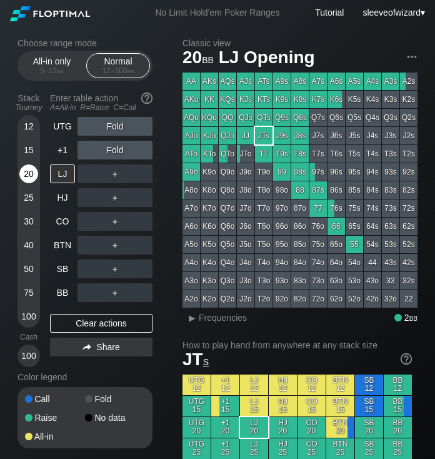
click at [31, 168] on div "20" at bounding box center [28, 173] width 19 height 19
click at [50, 72] on div "5 – 12 bb" at bounding box center [52, 70] width 52 height 9
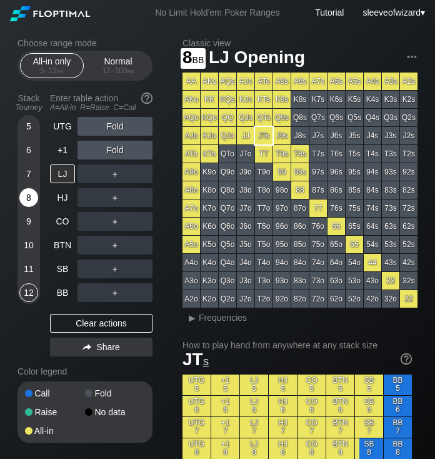
click at [27, 195] on div "8" at bounding box center [28, 197] width 19 height 19
click at [67, 174] on div "LJ" at bounding box center [62, 173] width 25 height 19
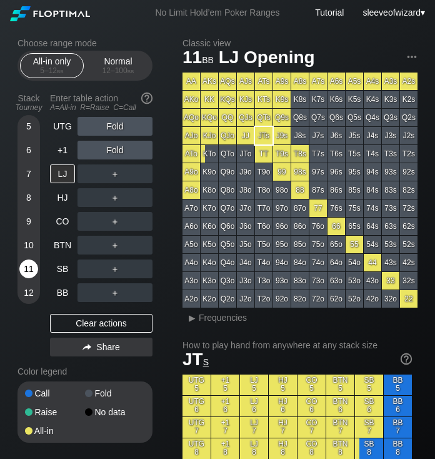
click at [31, 268] on div "11" at bounding box center [28, 268] width 19 height 19
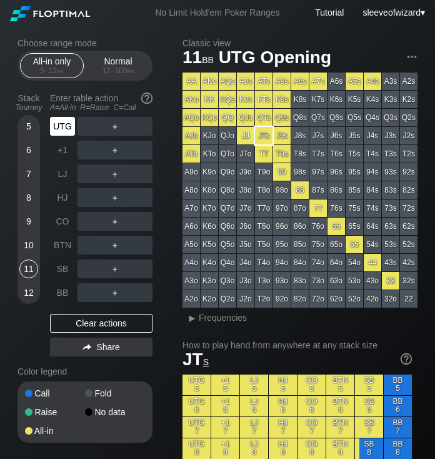
click at [68, 124] on div "UTG" at bounding box center [62, 126] width 25 height 19
click at [23, 229] on div "9" at bounding box center [28, 221] width 19 height 19
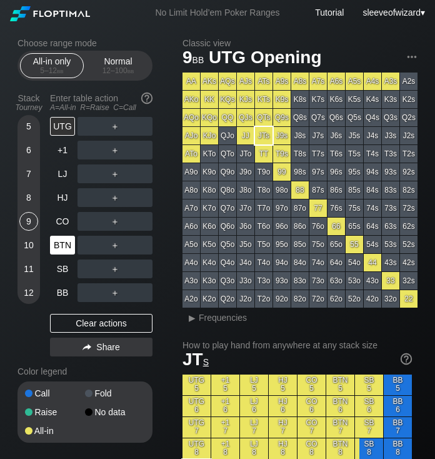
click at [63, 242] on div "BTN" at bounding box center [62, 245] width 25 height 19
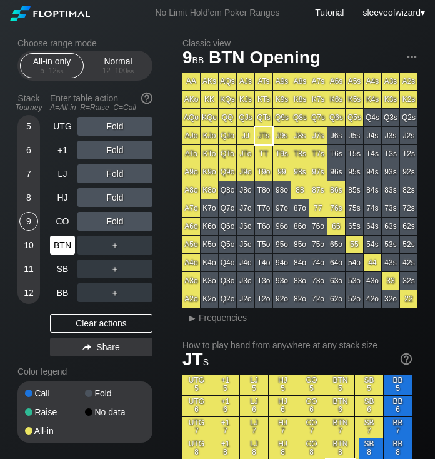
click at [63, 242] on div "BTN" at bounding box center [62, 245] width 25 height 19
click at [76, 66] on div "All-in only 5 – 12 bb" at bounding box center [51, 66] width 57 height 24
click at [121, 69] on div "12 – 100 bb" at bounding box center [118, 70] width 52 height 9
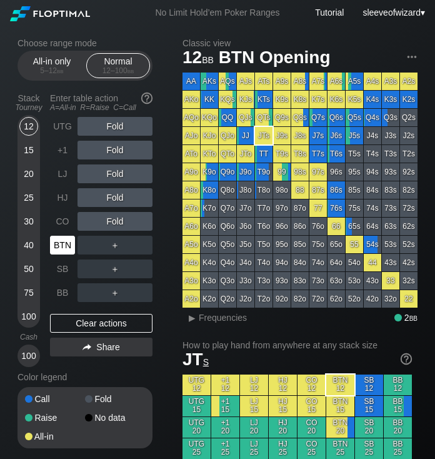
click at [60, 244] on div "BTN" at bounding box center [62, 245] width 25 height 19
click at [19, 130] on div "12 15 20 25 30 40 50 75 100" at bounding box center [28, 221] width 22 height 212
click at [26, 127] on div "12" at bounding box center [28, 126] width 19 height 19
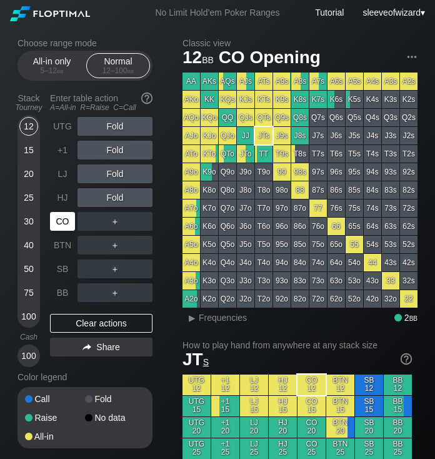
click at [61, 220] on div "CO" at bounding box center [62, 221] width 25 height 19
click at [29, 129] on div "12" at bounding box center [28, 126] width 19 height 19
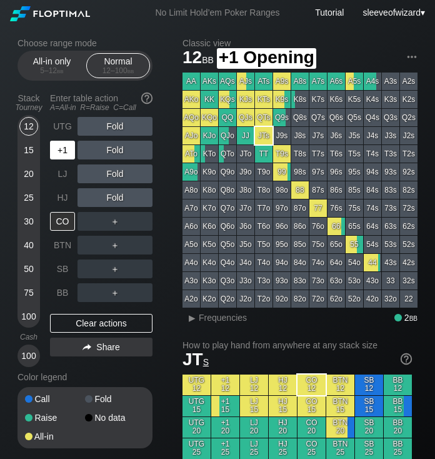
click at [64, 149] on div "+1" at bounding box center [62, 150] width 25 height 19
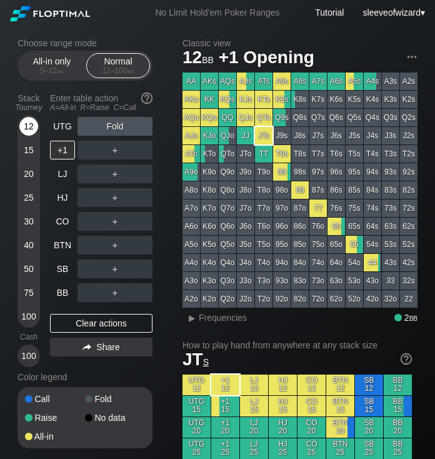
click at [29, 126] on div "12" at bounding box center [28, 126] width 19 height 19
click at [64, 152] on div "+1" at bounding box center [62, 150] width 25 height 19
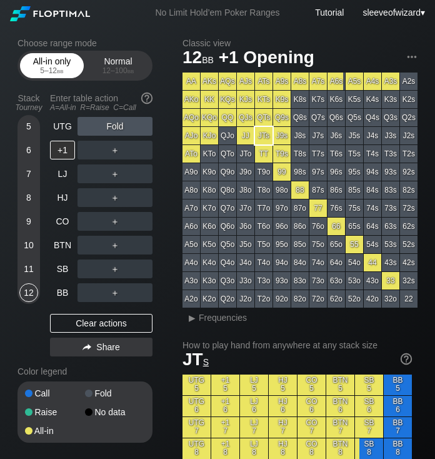
click at [55, 73] on div "5 – 12 bb" at bounding box center [52, 70] width 52 height 9
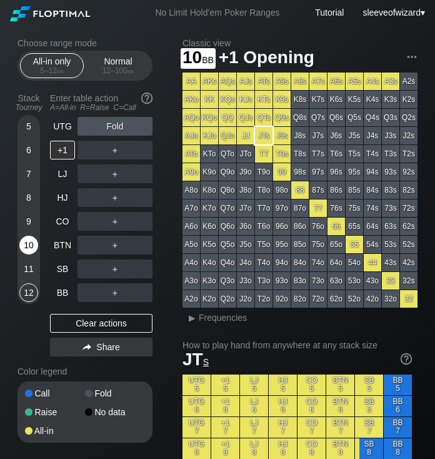
click at [29, 239] on div "10" at bounding box center [28, 245] width 19 height 19
click at [28, 129] on div "5" at bounding box center [28, 126] width 19 height 19
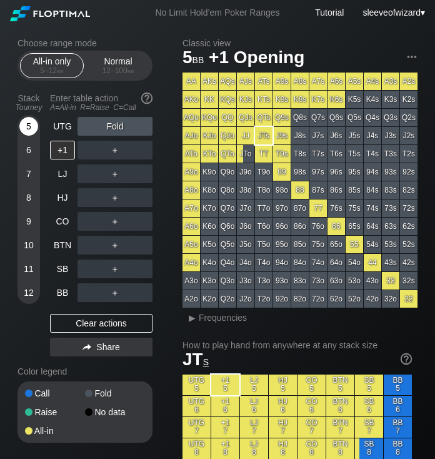
click at [28, 129] on div "5" at bounding box center [28, 126] width 19 height 19
click at [64, 191] on div "HJ" at bounding box center [62, 197] width 25 height 19
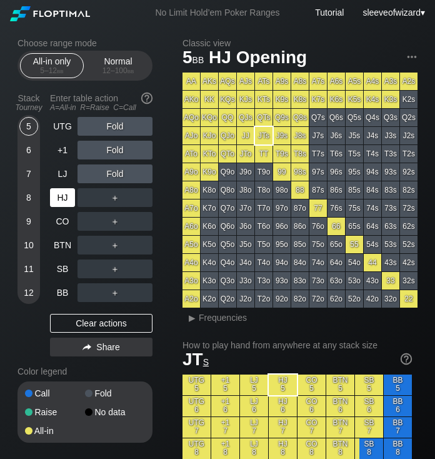
click at [64, 191] on div "HJ" at bounding box center [62, 197] width 25 height 19
click at [108, 65] on div "Normal 12 – 100 bb" at bounding box center [117, 66] width 57 height 24
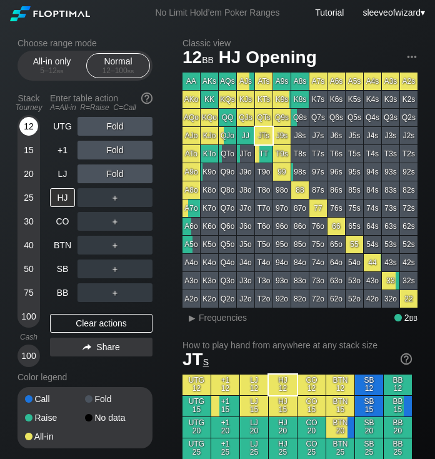
click at [26, 123] on div "12" at bounding box center [28, 126] width 19 height 19
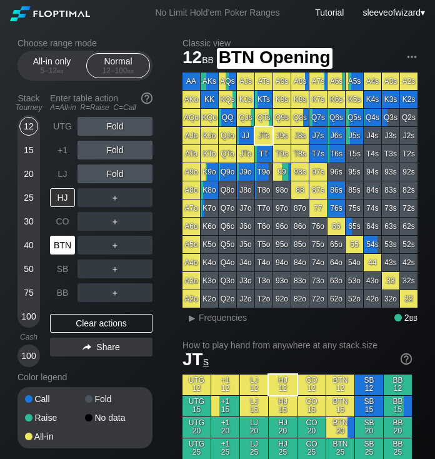
click at [63, 241] on div "BTN" at bounding box center [62, 245] width 25 height 19
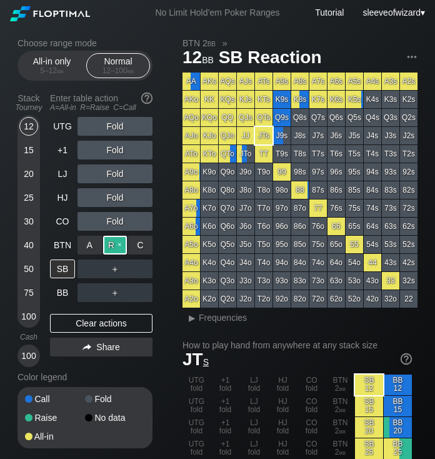
click at [114, 242] on div "R ✕" at bounding box center [115, 245] width 24 height 19
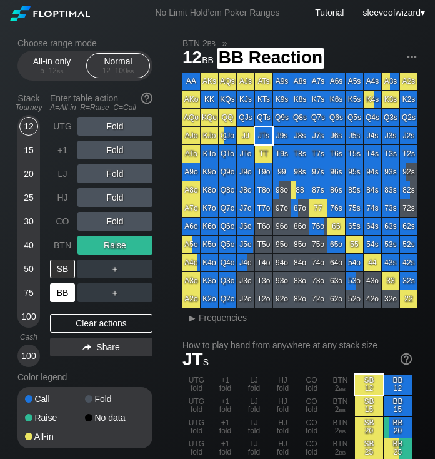
click at [63, 294] on div "BB" at bounding box center [62, 292] width 25 height 19
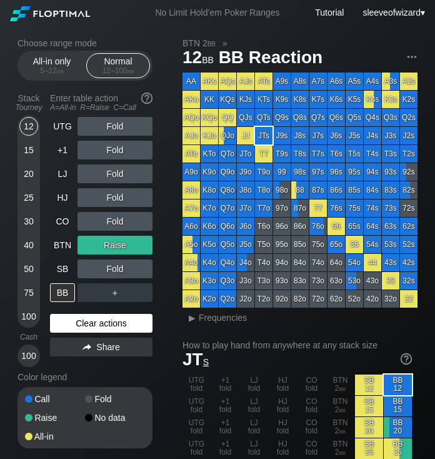
click at [99, 329] on div "Clear actions" at bounding box center [101, 323] width 102 height 19
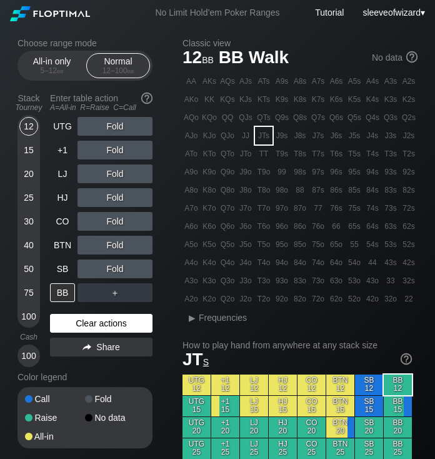
click at [99, 329] on div "Clear actions" at bounding box center [101, 323] width 102 height 19
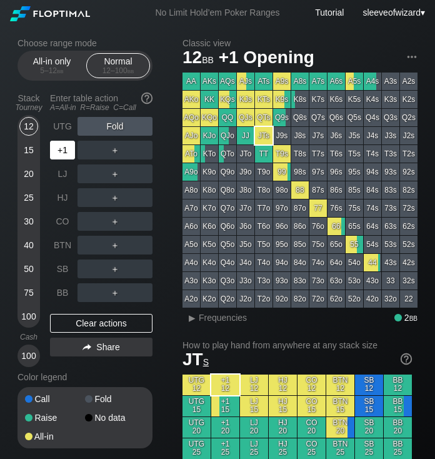
click at [57, 152] on div "+1" at bounding box center [62, 150] width 25 height 19
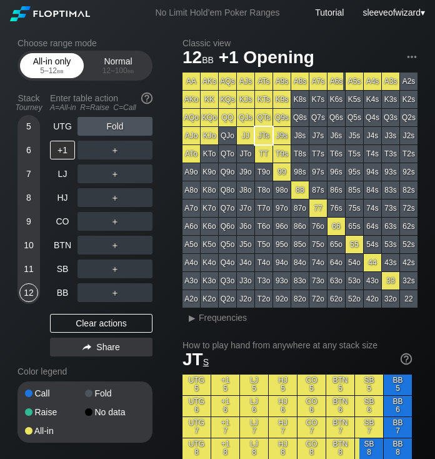
click at [64, 72] on div "5 – 12 bb" at bounding box center [52, 70] width 52 height 9
click at [27, 293] on div "12" at bounding box center [28, 292] width 19 height 19
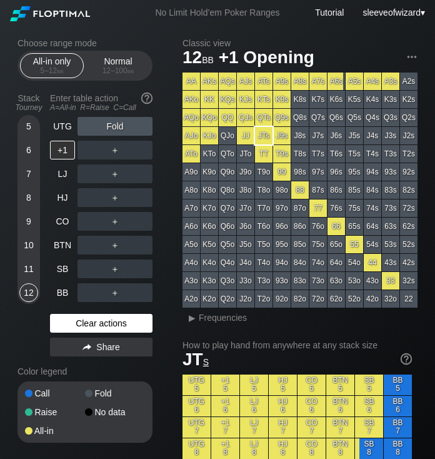
click at [91, 320] on div "Clear actions" at bounding box center [101, 323] width 102 height 19
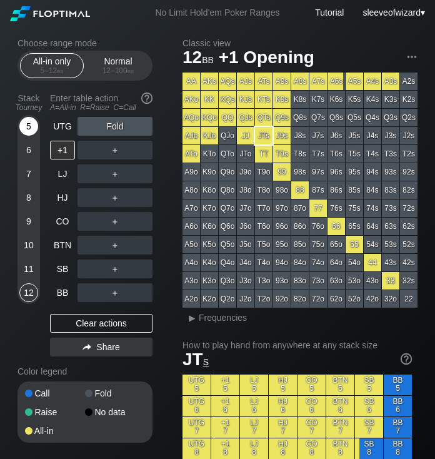
click at [22, 132] on div "5" at bounding box center [28, 126] width 19 height 19
